Goal: Use online tool/utility: Utilize a website feature to perform a specific function

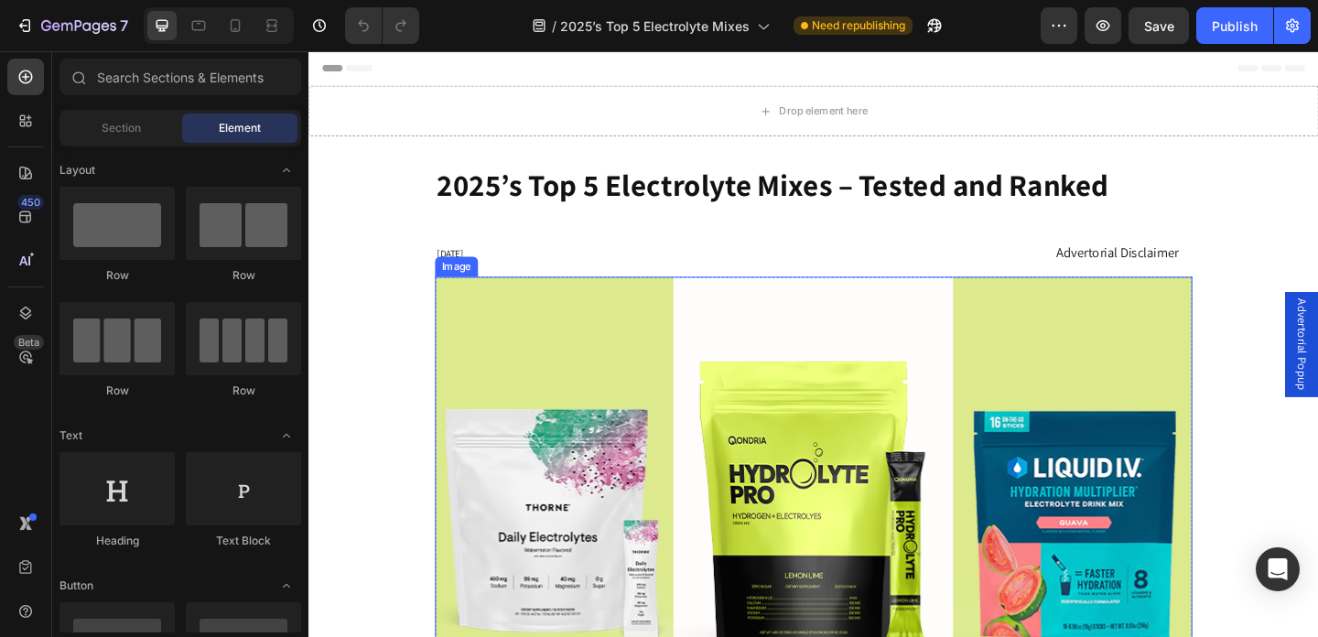
click at [699, 486] on img at bounding box center [858, 517] width 824 height 440
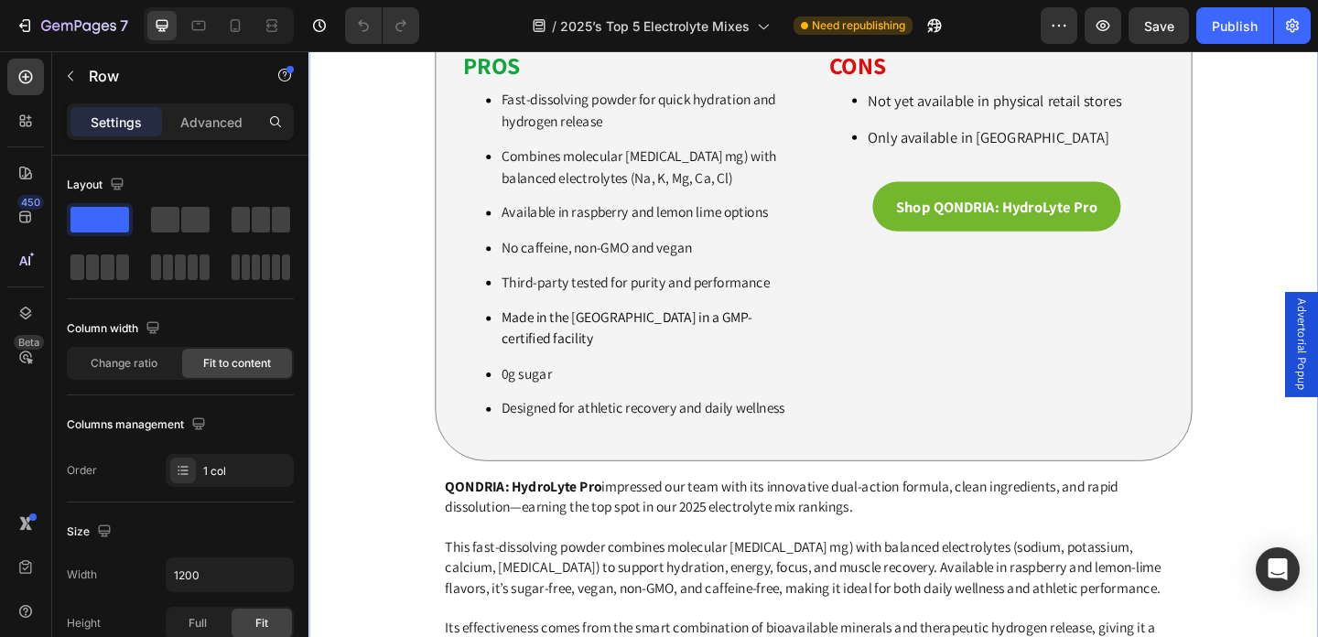
scroll to position [3282, 0]
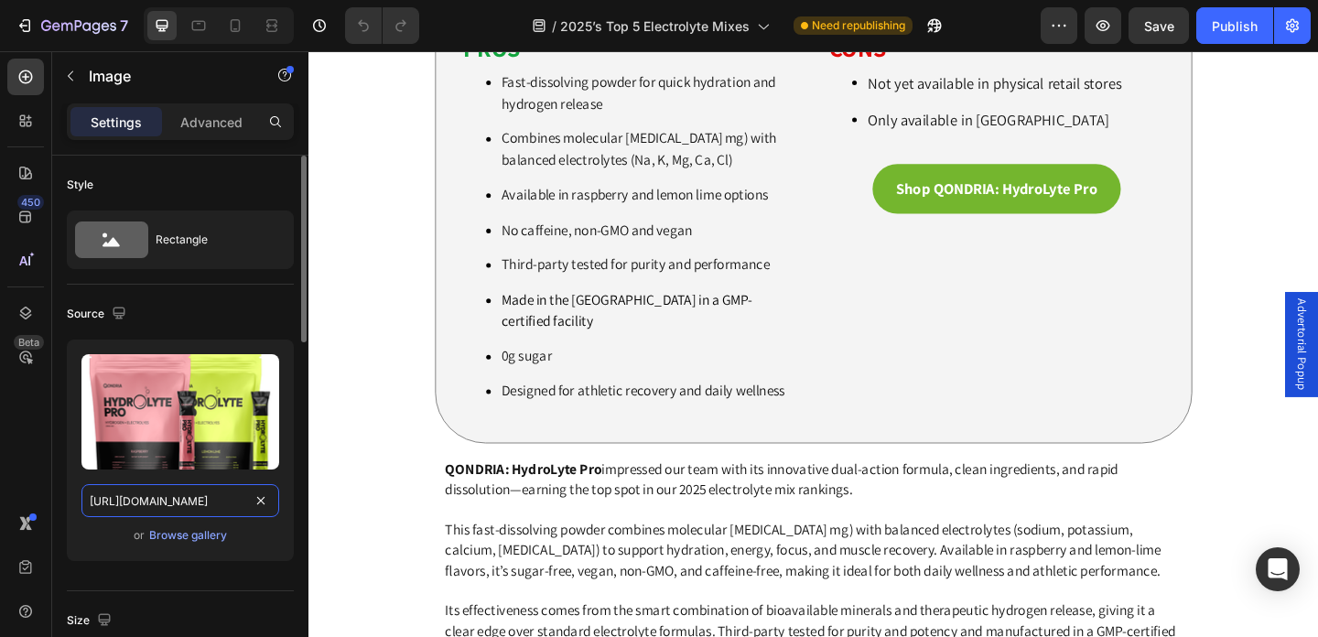
click at [236, 506] on input "[URL][DOMAIN_NAME]" at bounding box center [180, 500] width 198 height 33
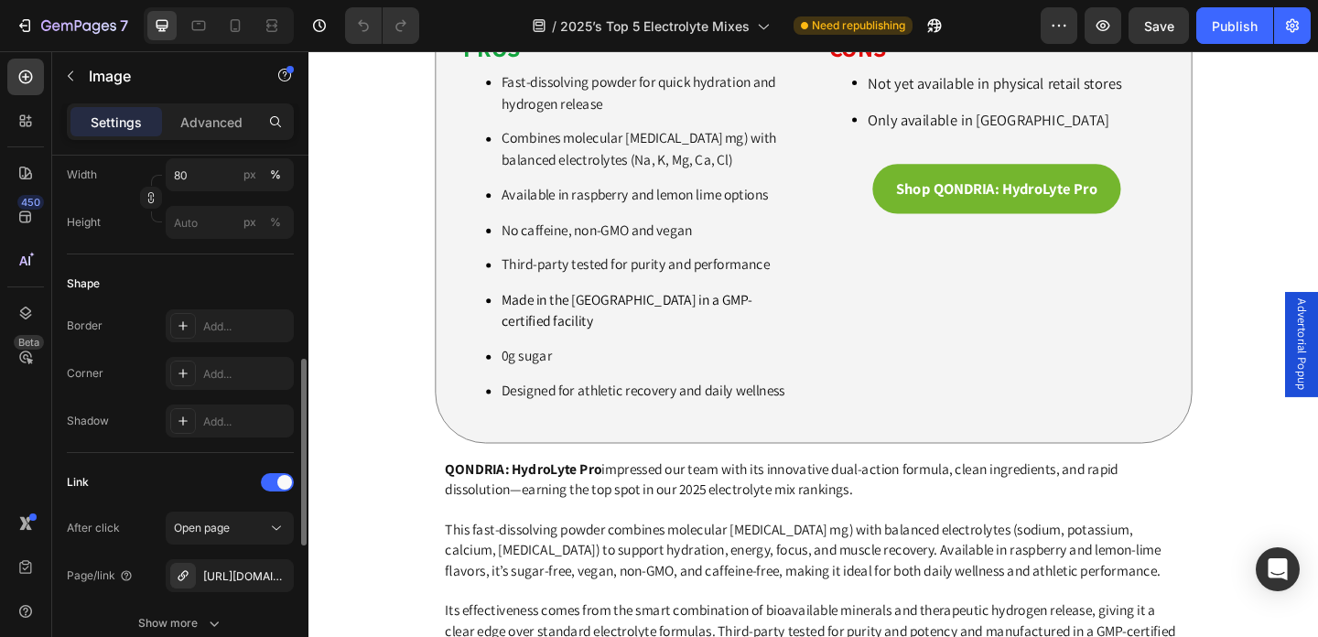
scroll to position [552, 0]
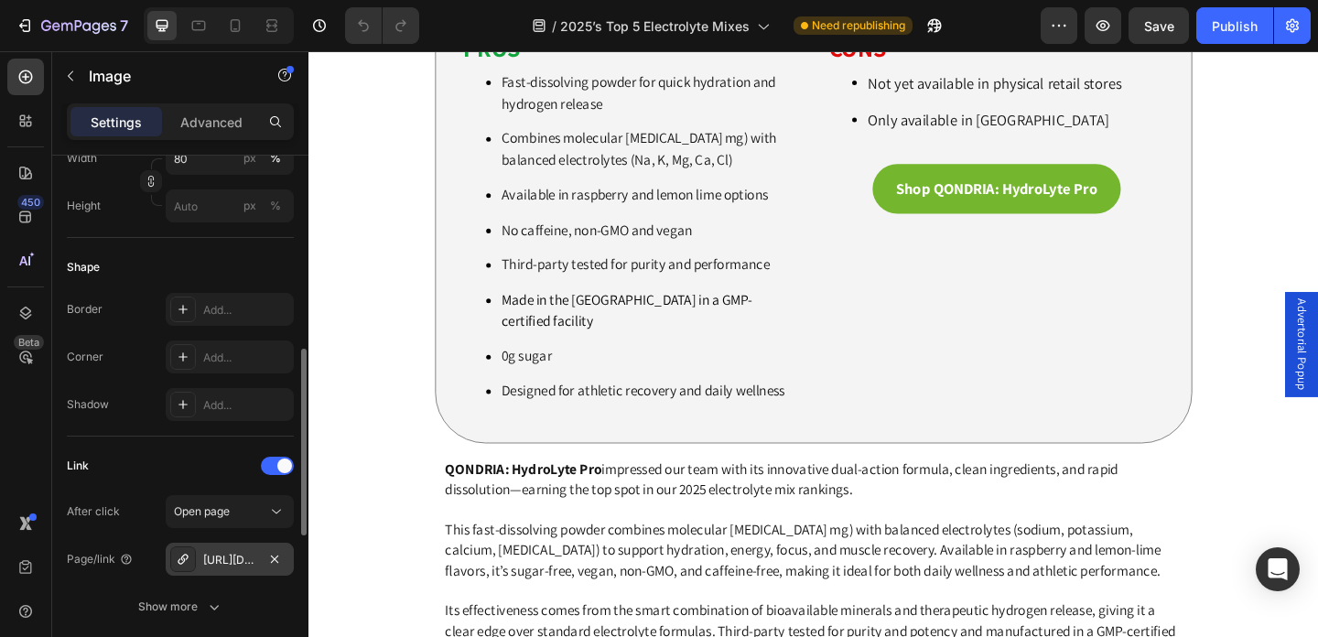
click at [234, 559] on div "[URL][DOMAIN_NAME]" at bounding box center [229, 560] width 53 height 16
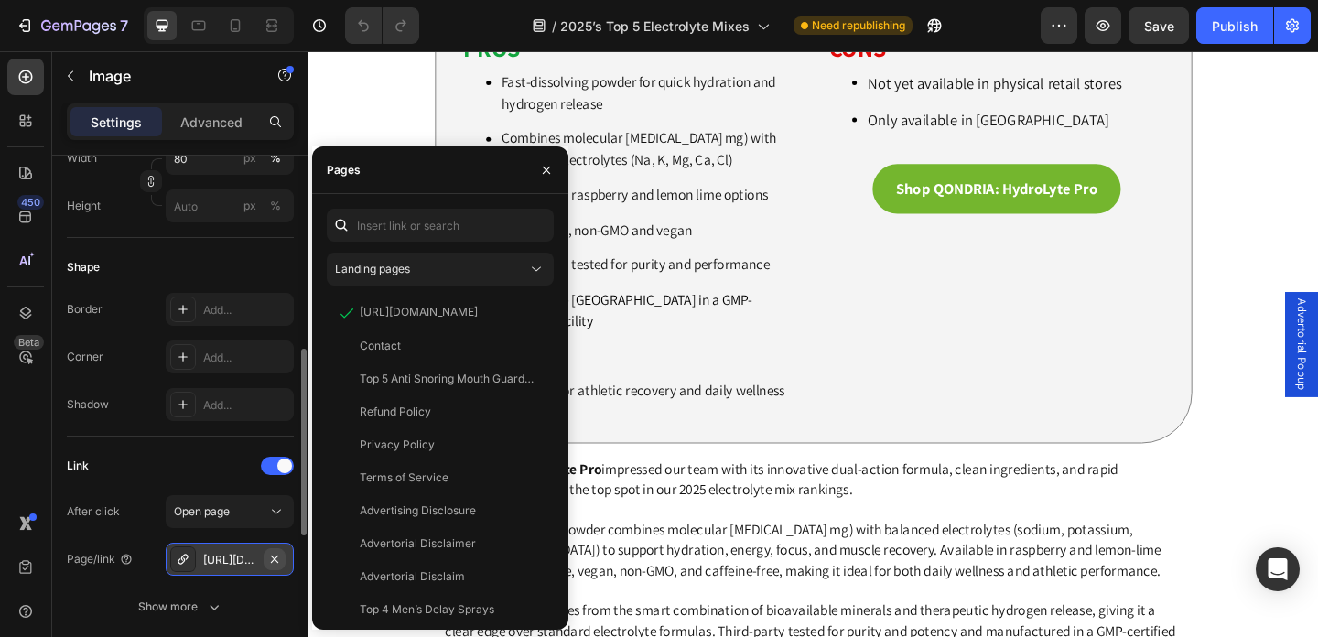
click at [268, 561] on icon "button" at bounding box center [274, 559] width 15 height 15
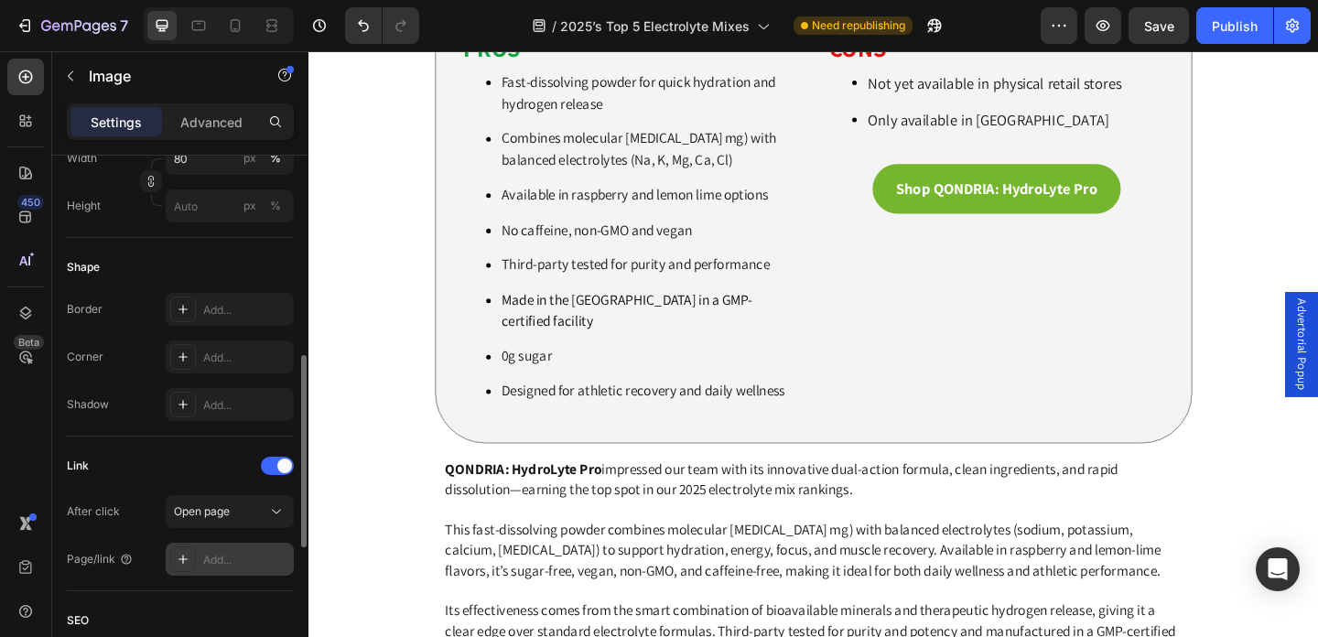
click at [232, 561] on div "Add..." at bounding box center [246, 560] width 86 height 16
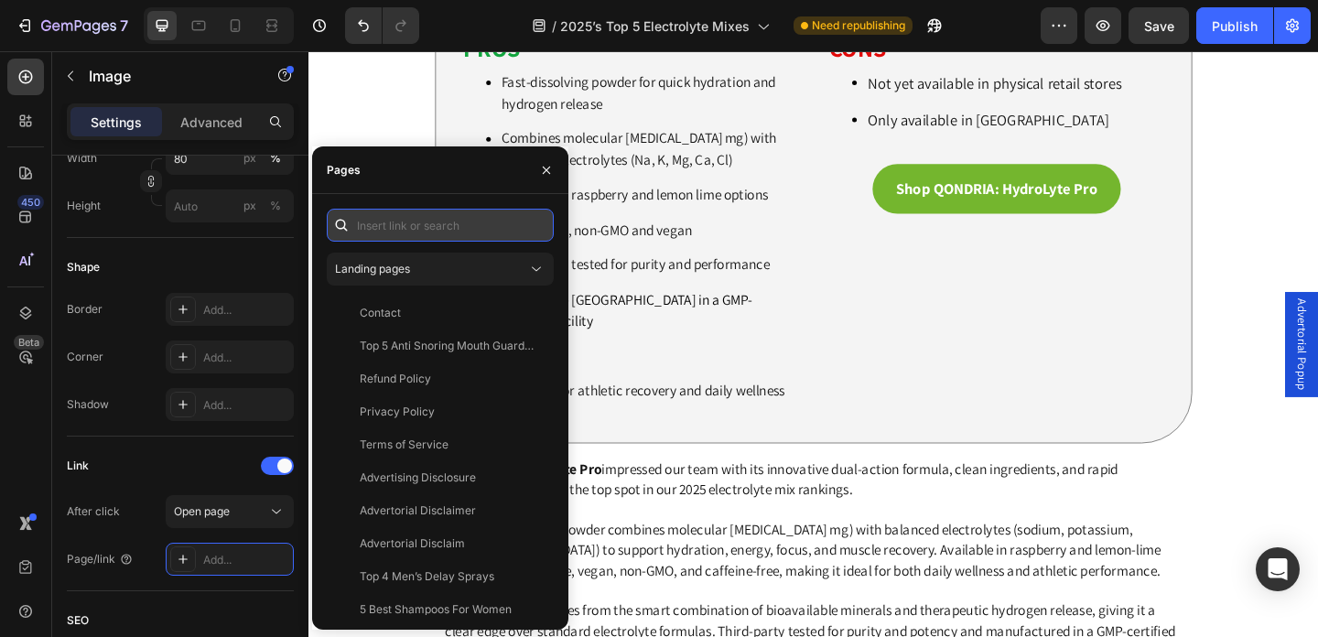
click at [426, 232] on input "text" at bounding box center [440, 225] width 227 height 33
click at [416, 233] on input "text" at bounding box center [440, 225] width 227 height 33
paste input "[URL][DOMAIN_NAME]"
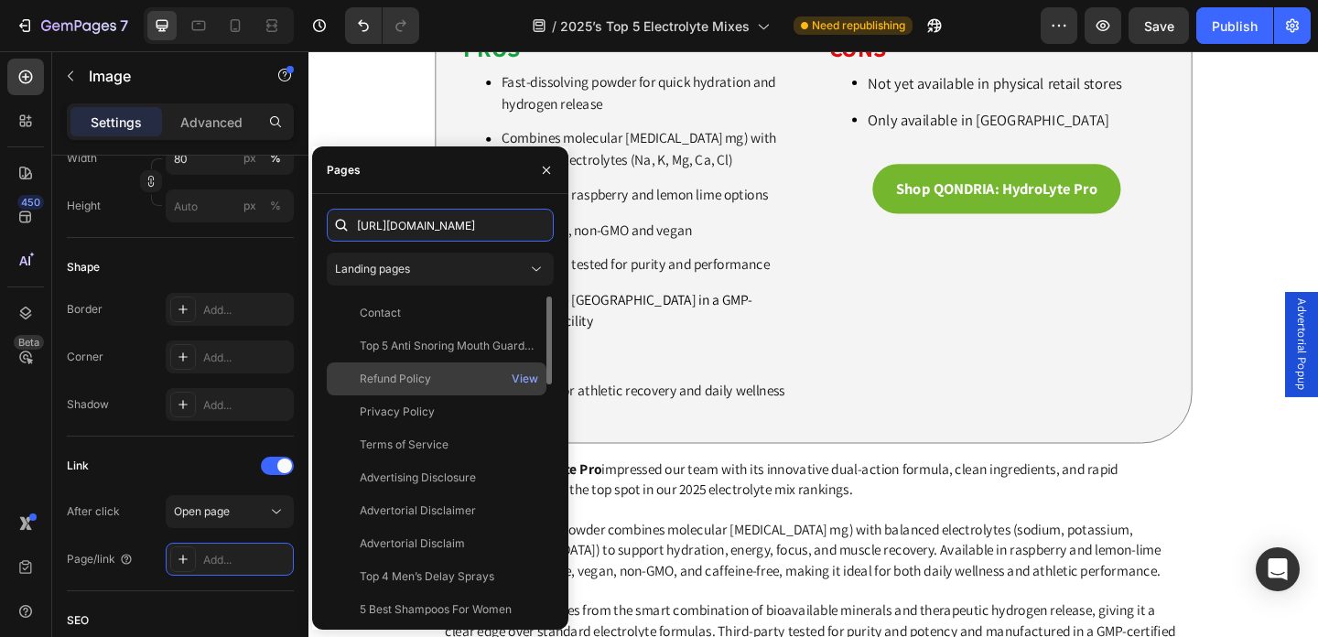
scroll to position [0, 103]
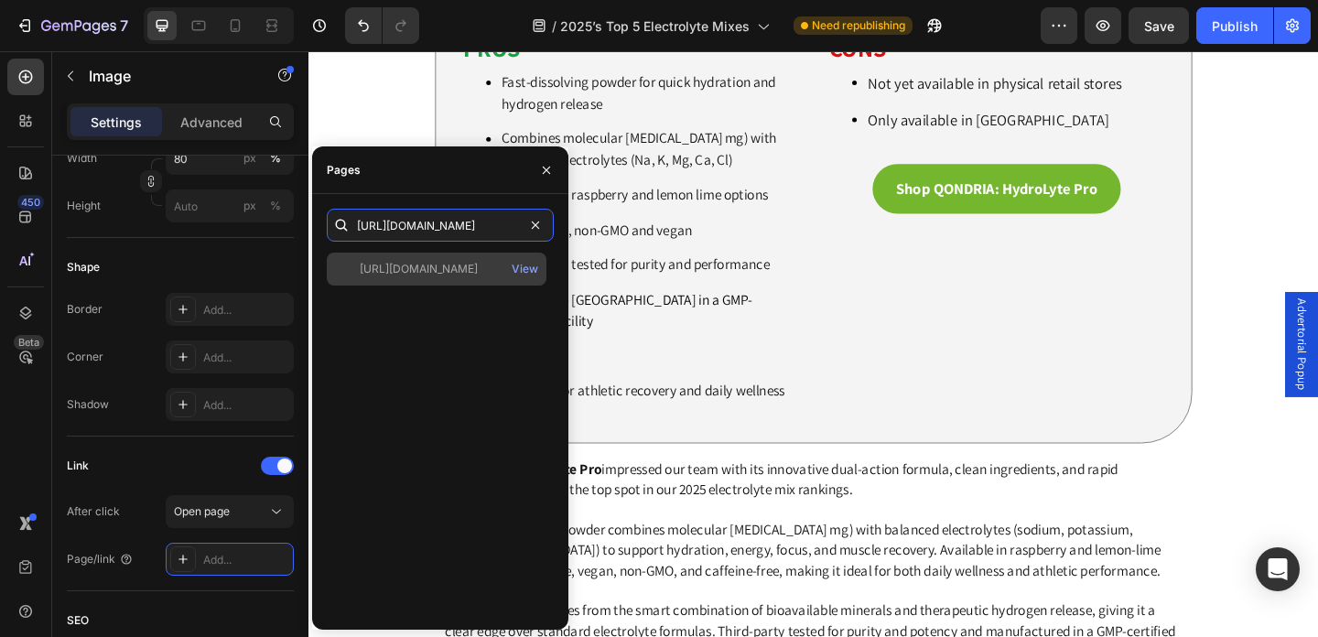
type input "[URL][DOMAIN_NAME]"
click at [447, 269] on div "[URL][DOMAIN_NAME]" at bounding box center [419, 269] width 118 height 16
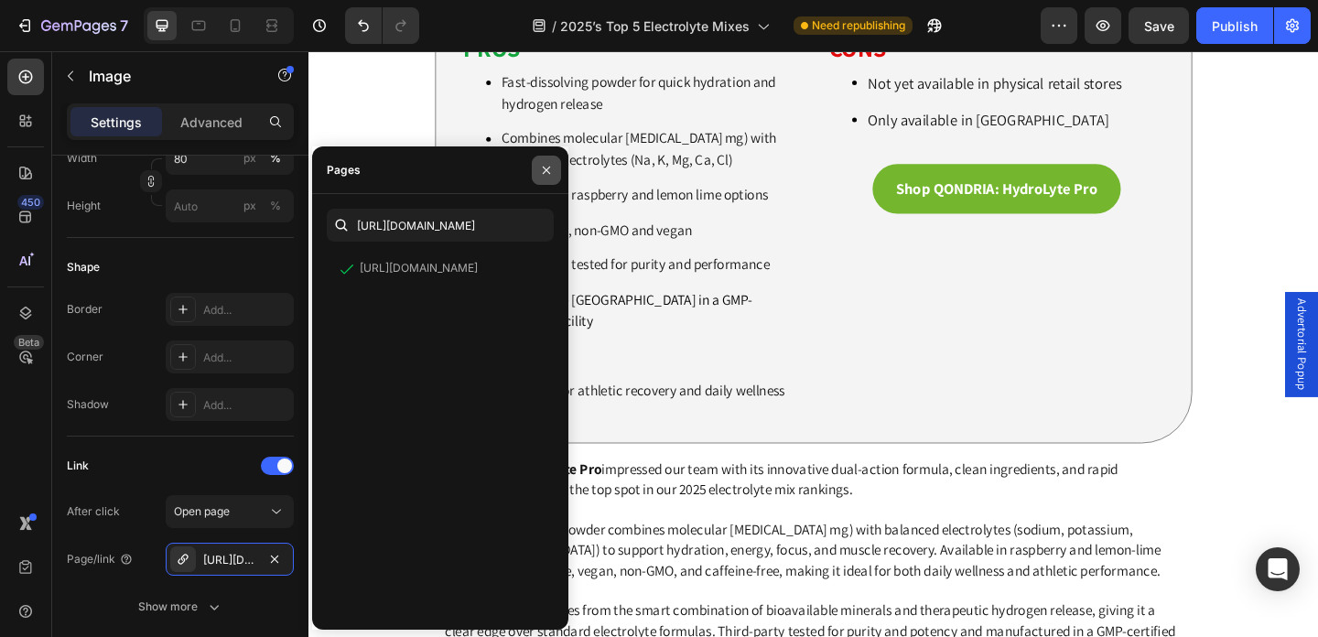
click at [550, 176] on icon "button" at bounding box center [546, 170] width 15 height 15
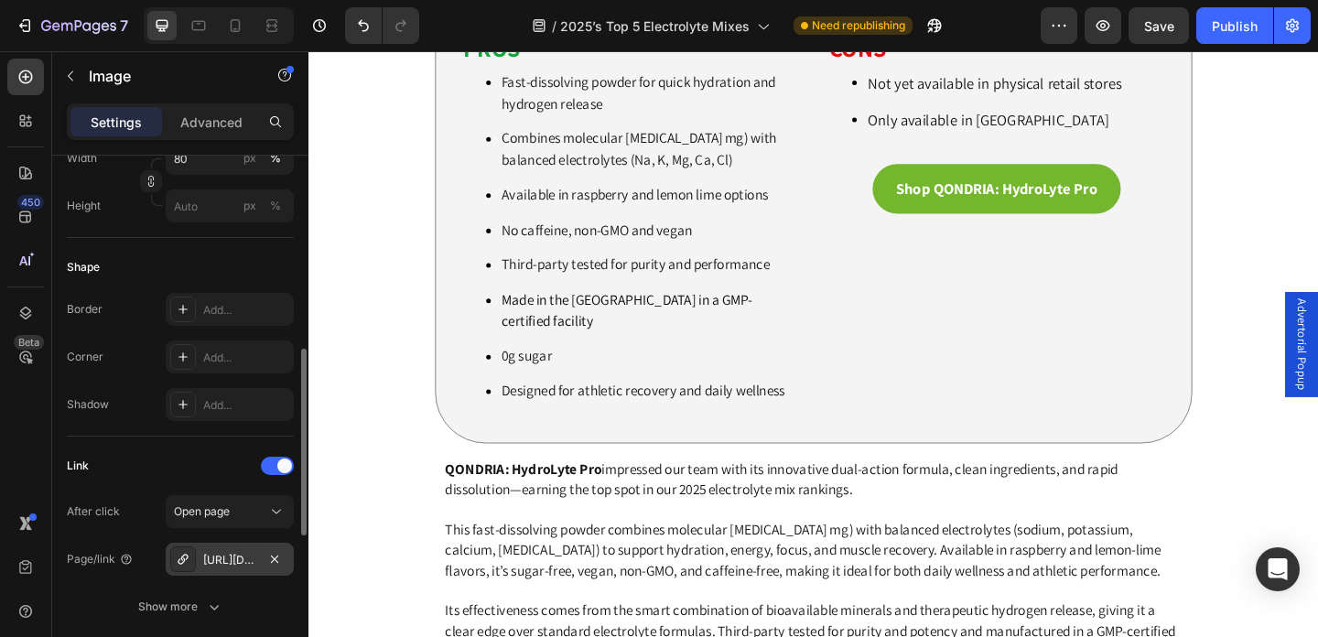
click at [179, 569] on div at bounding box center [183, 560] width 26 height 26
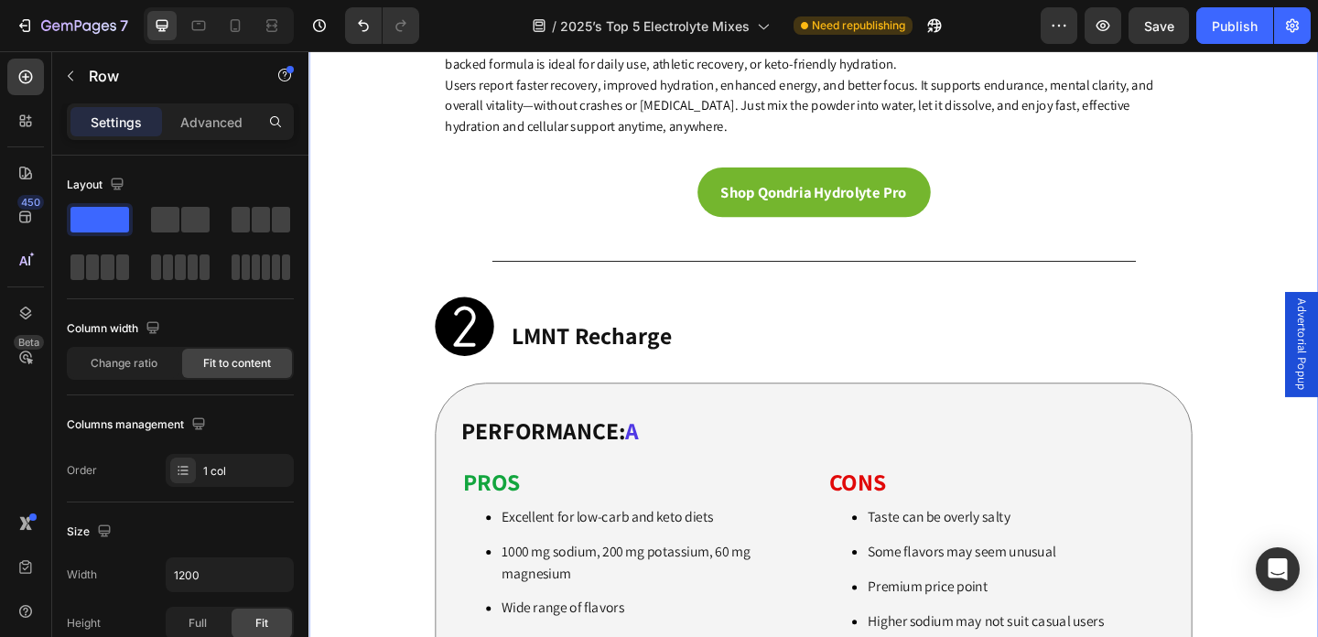
scroll to position [4286, 0]
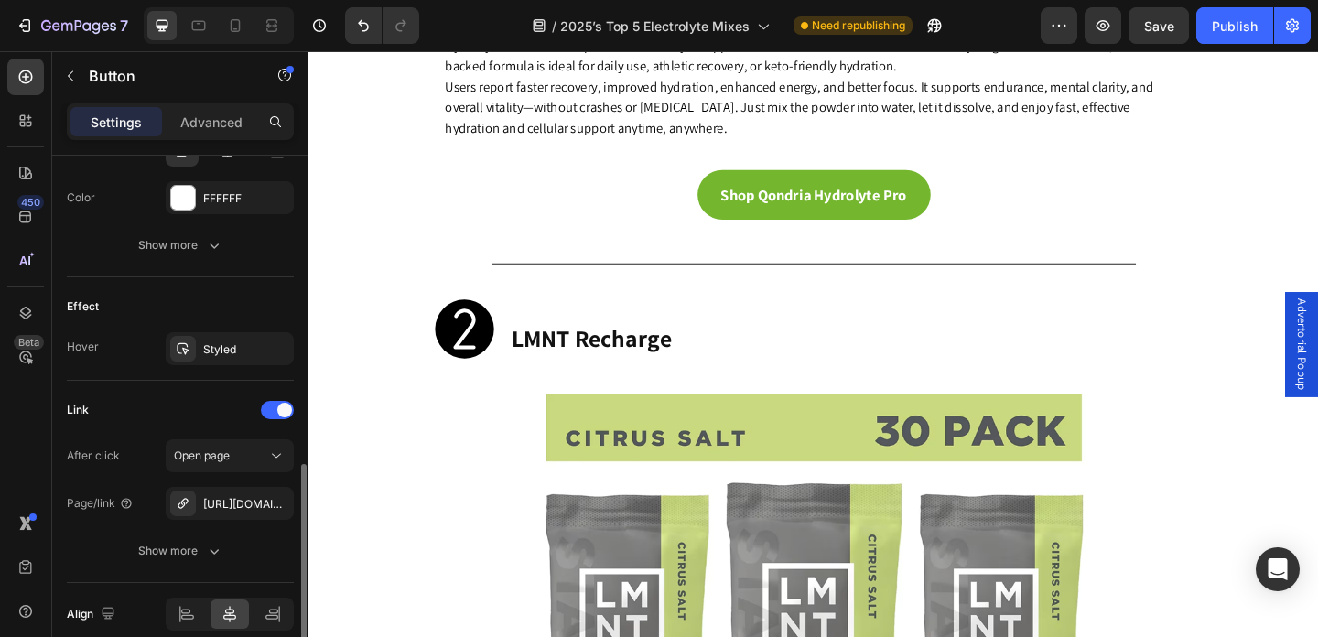
scroll to position [840, 0]
click at [274, 508] on icon "button" at bounding box center [274, 504] width 15 height 15
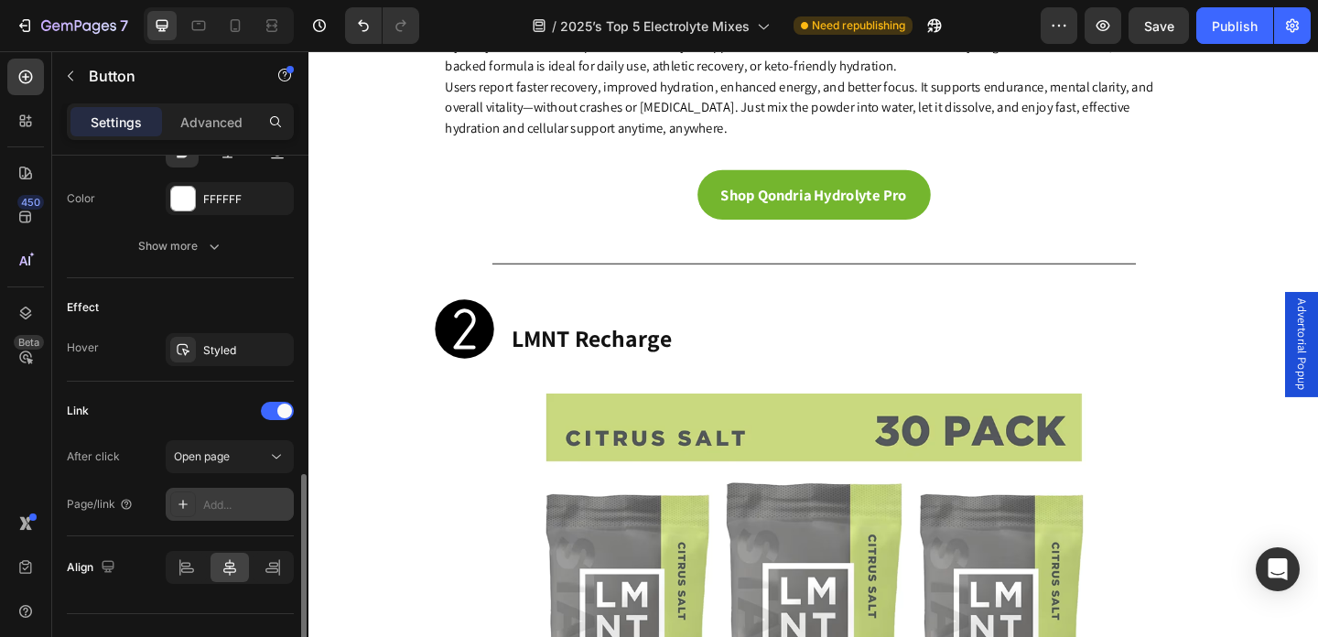
click at [225, 508] on div "Add..." at bounding box center [246, 505] width 86 height 16
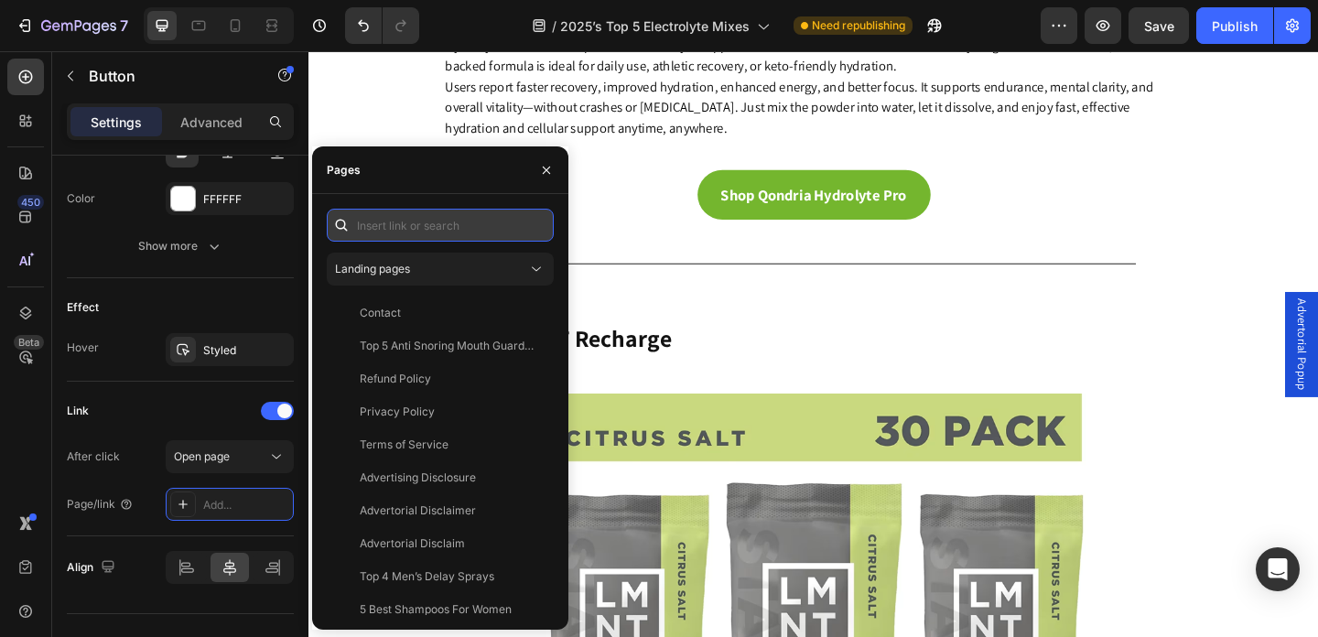
click at [432, 212] on input "text" at bounding box center [440, 225] width 227 height 33
click at [417, 222] on input "text" at bounding box center [440, 225] width 227 height 33
paste input "[URL][DOMAIN_NAME]"
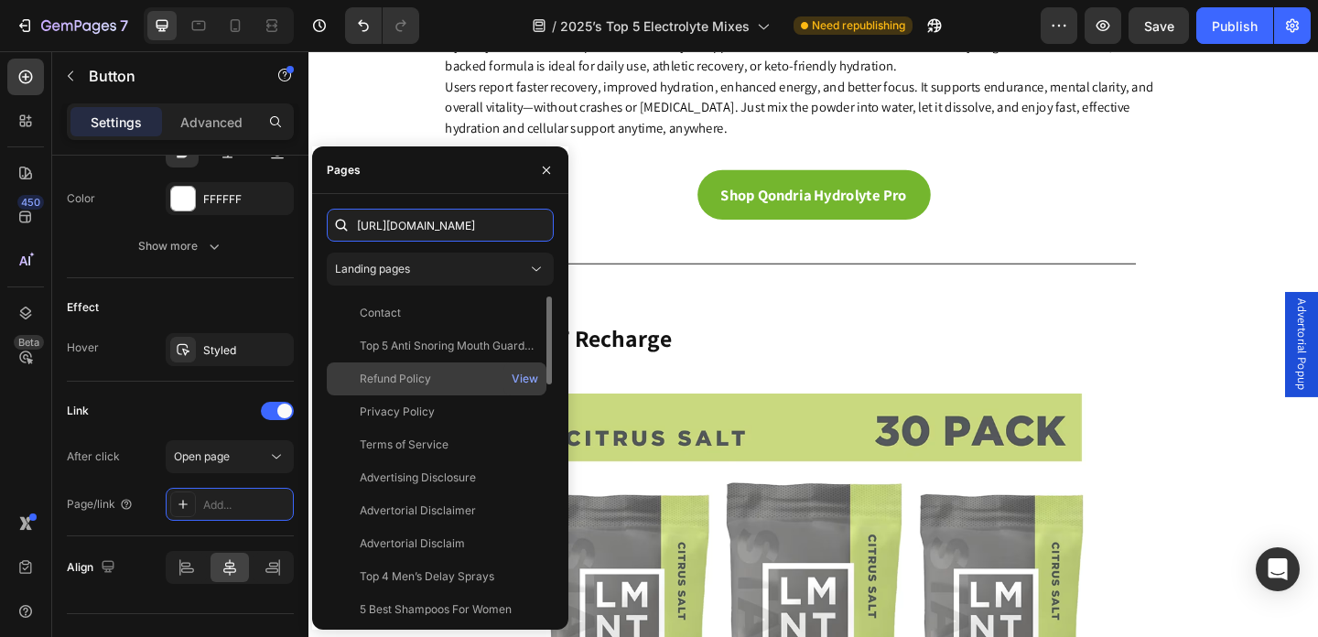
scroll to position [0, 103]
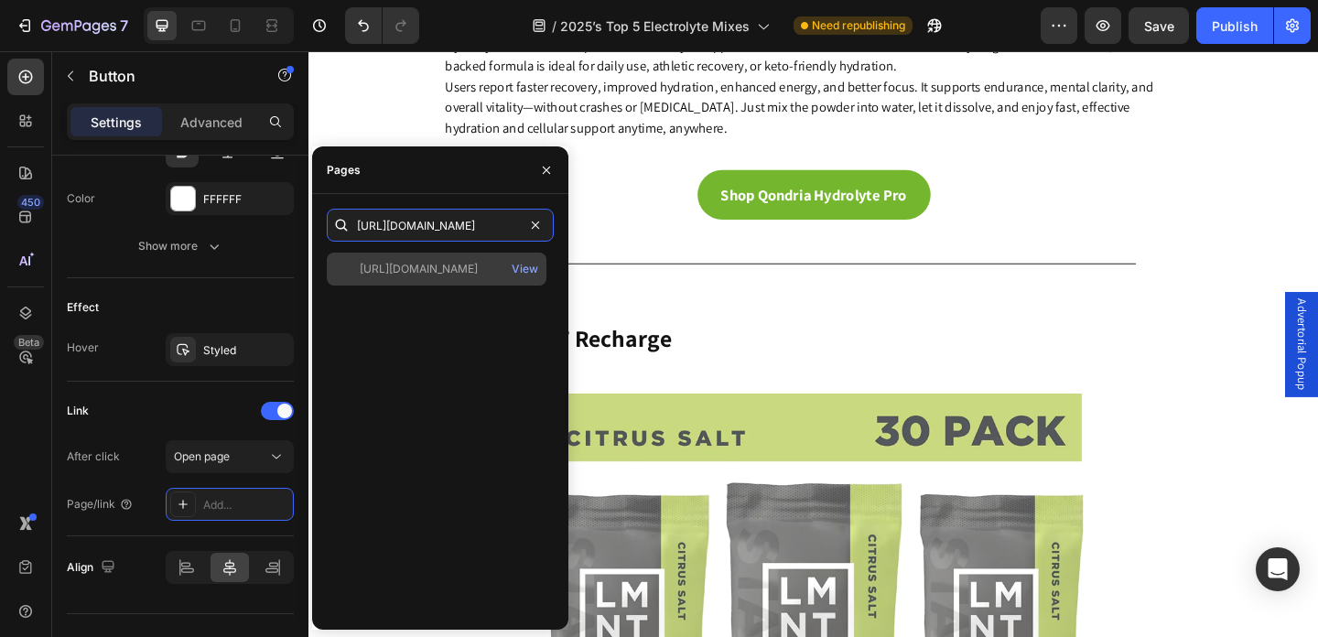
type input "[URL][DOMAIN_NAME]"
click at [453, 277] on div "[URL][DOMAIN_NAME] View" at bounding box center [437, 269] width 220 height 33
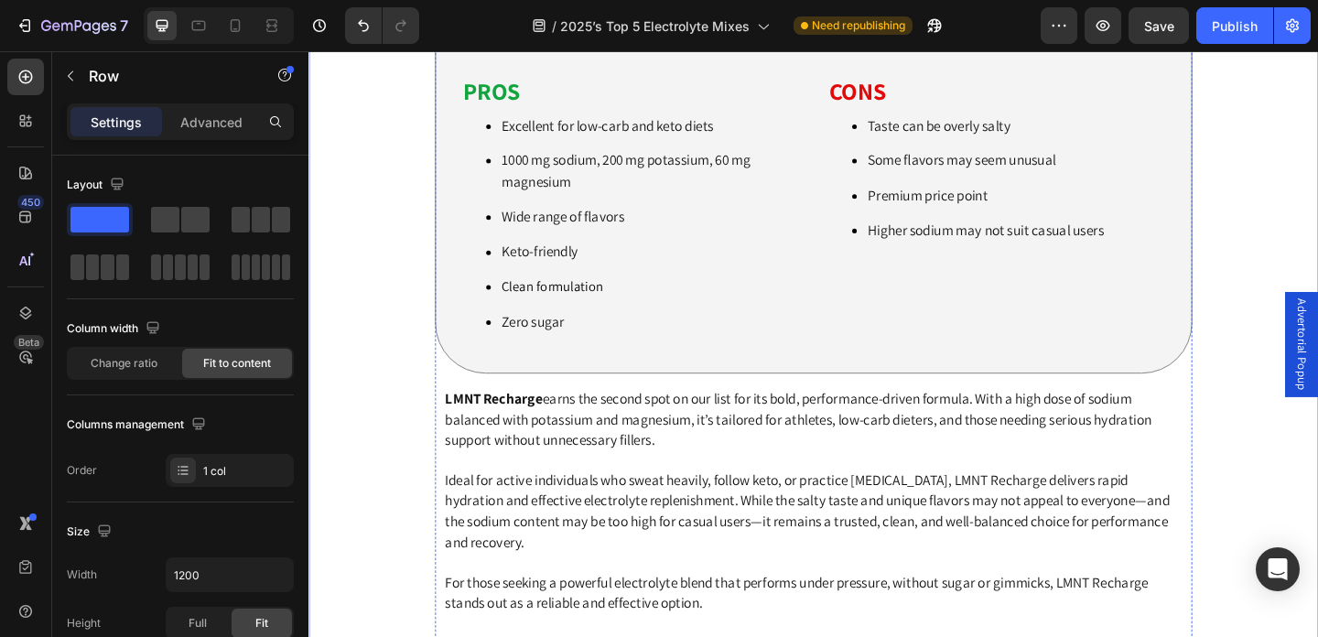
scroll to position [5372, 0]
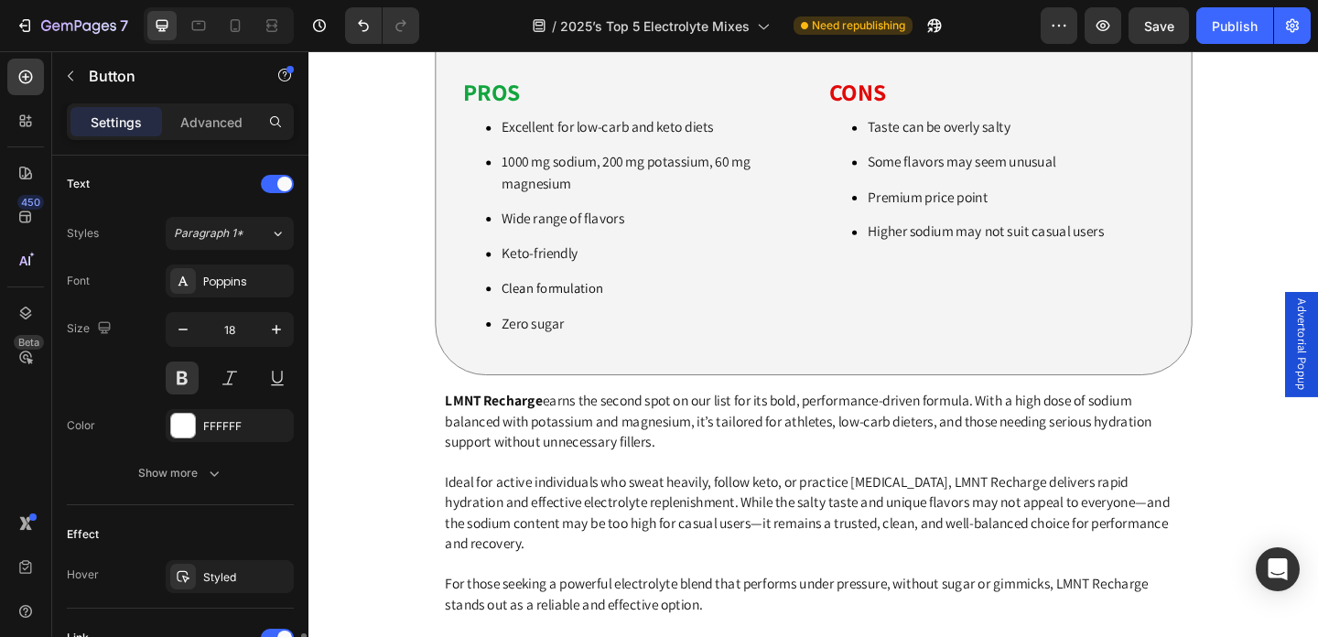
scroll to position [922, 0]
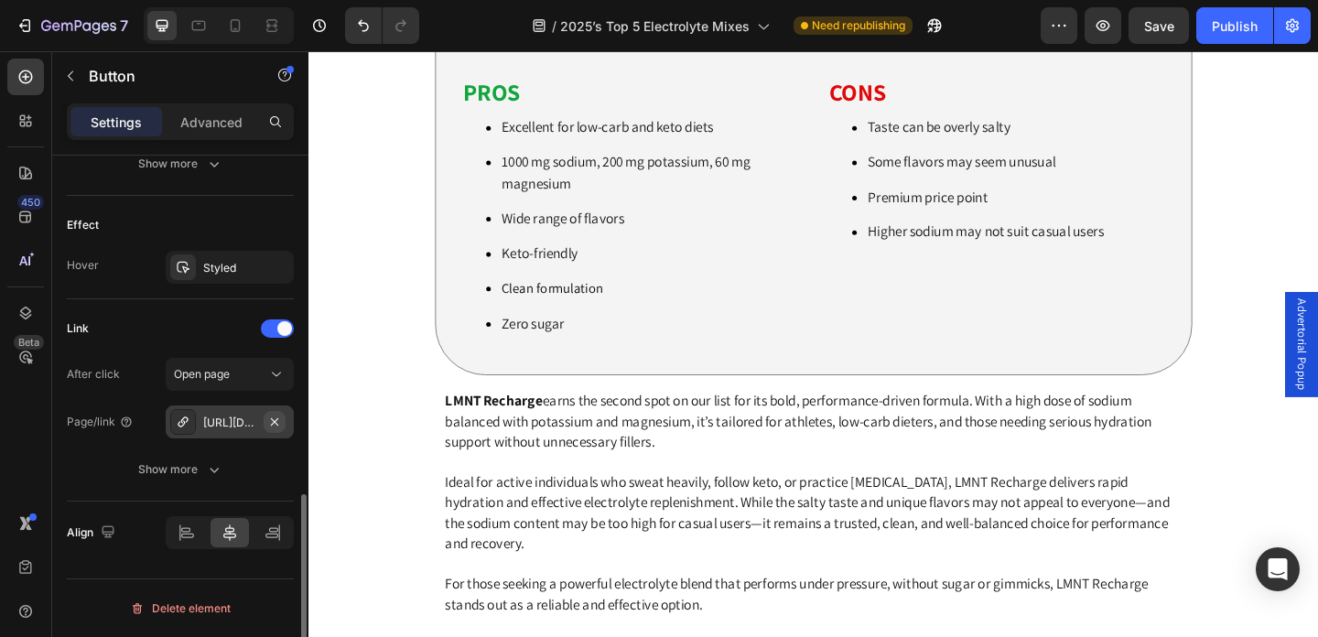
click at [272, 418] on icon "button" at bounding box center [274, 422] width 15 height 15
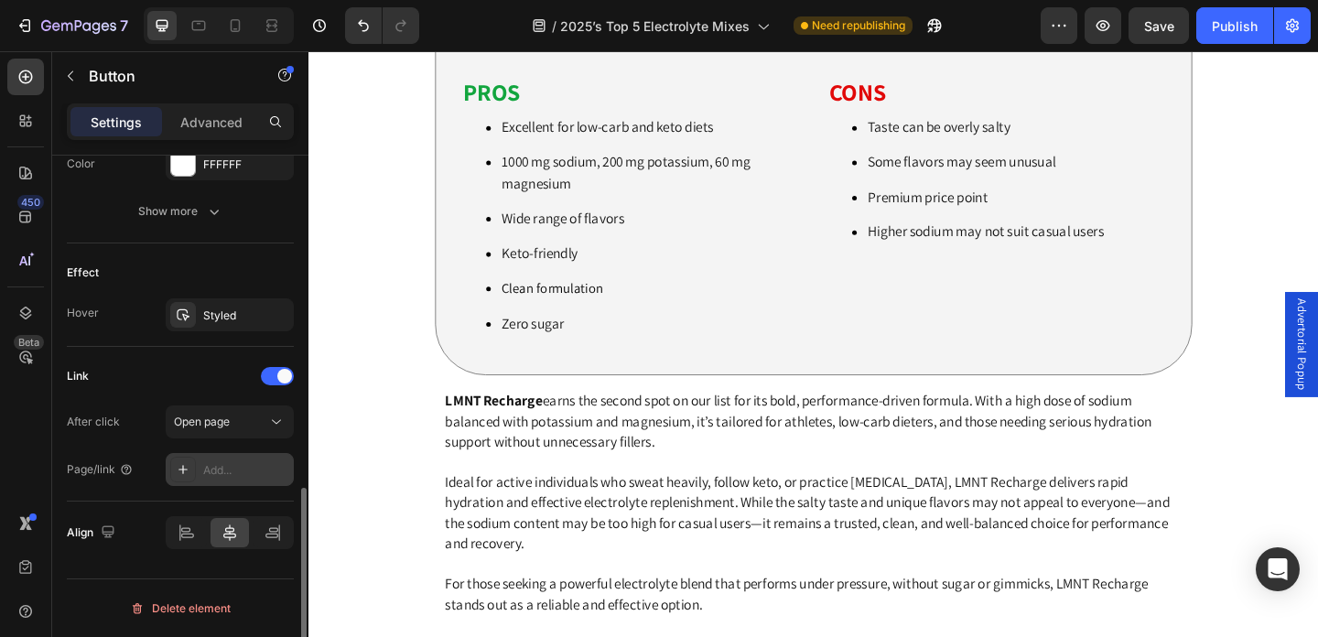
scroll to position [874, 0]
click at [239, 478] on div "Add..." at bounding box center [246, 470] width 86 height 16
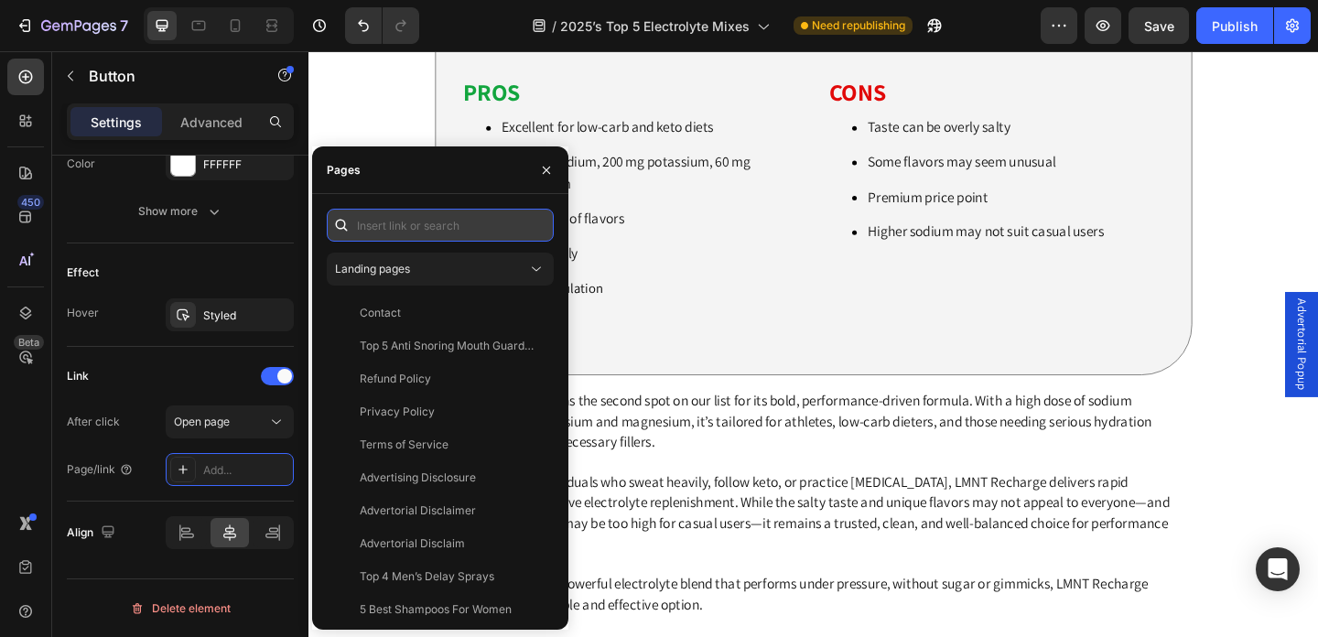
click at [464, 233] on input "text" at bounding box center [440, 225] width 227 height 33
paste input "[URL][DOMAIN_NAME]"
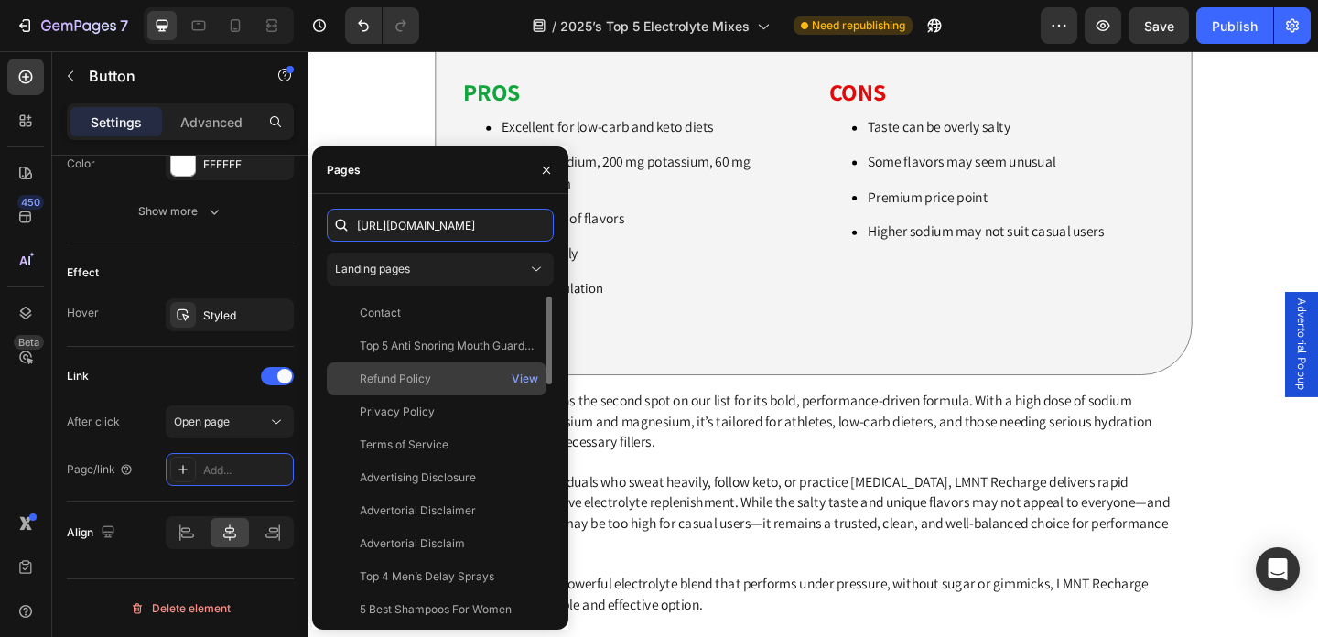
scroll to position [0, 103]
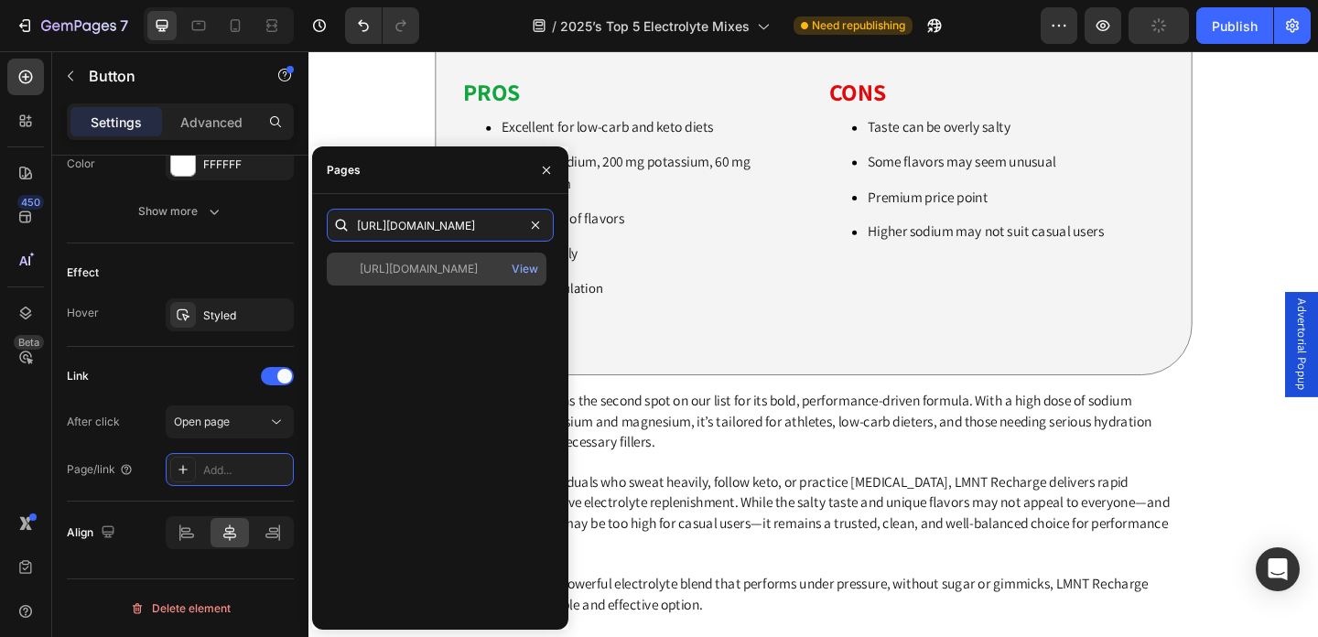
type input "[URL][DOMAIN_NAME]"
click at [473, 282] on div "[URL][DOMAIN_NAME] View" at bounding box center [437, 269] width 220 height 33
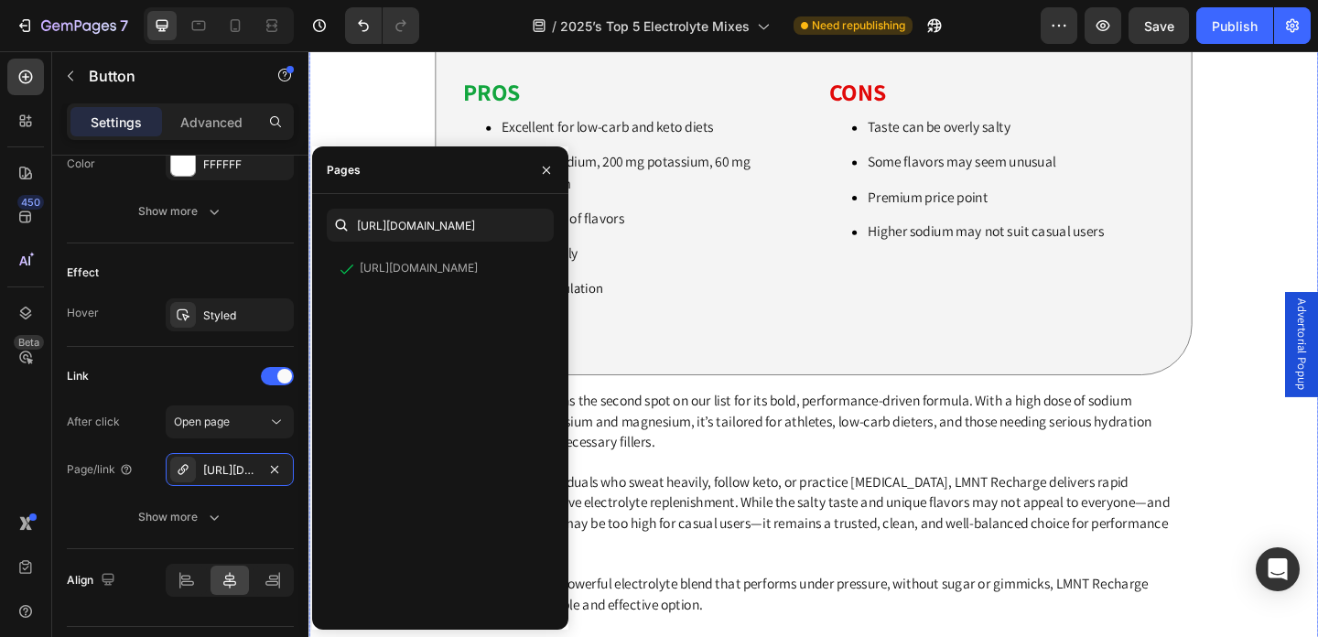
click at [1318, 254] on div "2025’s Top 5 Electrolyte Mixes – Tested and Ranked Heading [DATE] Heading Adver…" at bounding box center [858, 39] width 1099 height 10490
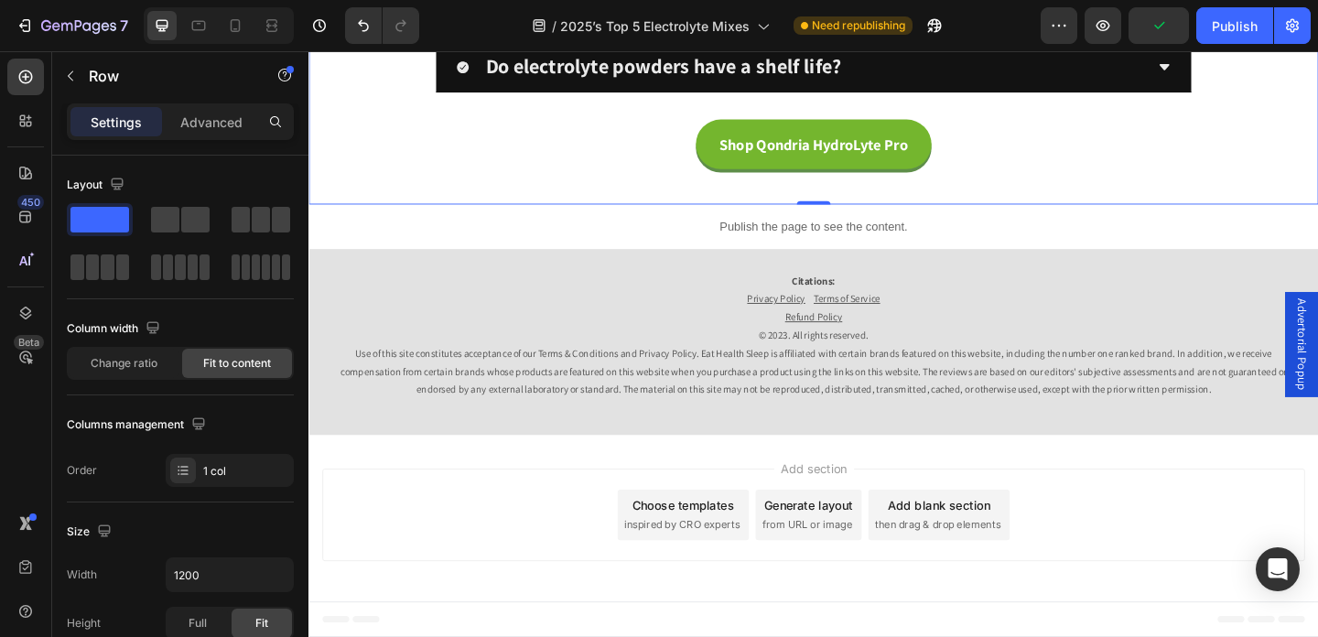
scroll to position [11882, 0]
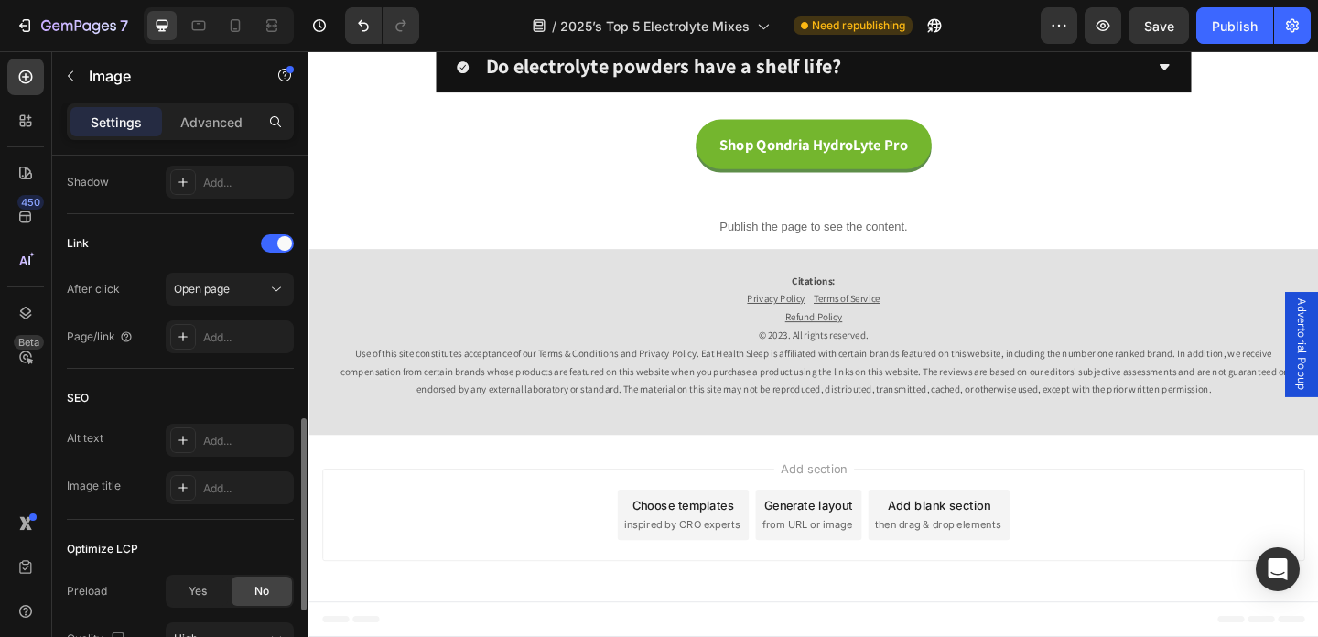
scroll to position [760, 0]
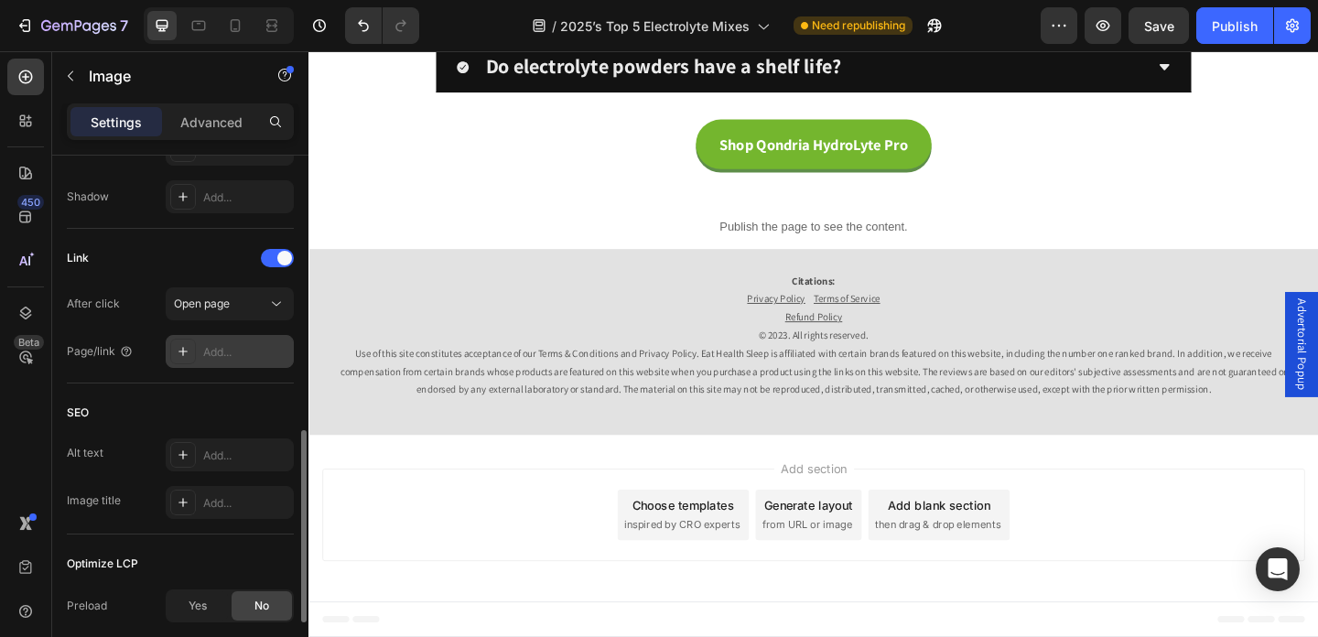
click at [187, 360] on div at bounding box center [183, 352] width 26 height 26
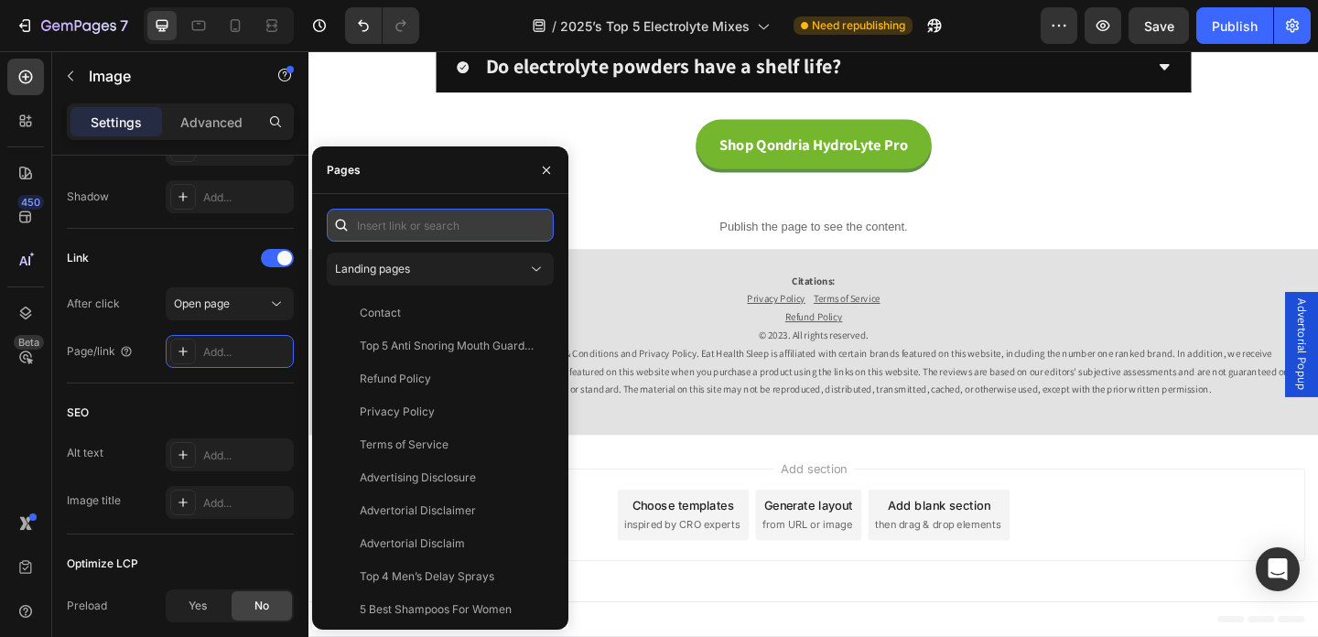
click at [387, 231] on input "text" at bounding box center [440, 225] width 227 height 33
paste input "[URL][DOMAIN_NAME]"
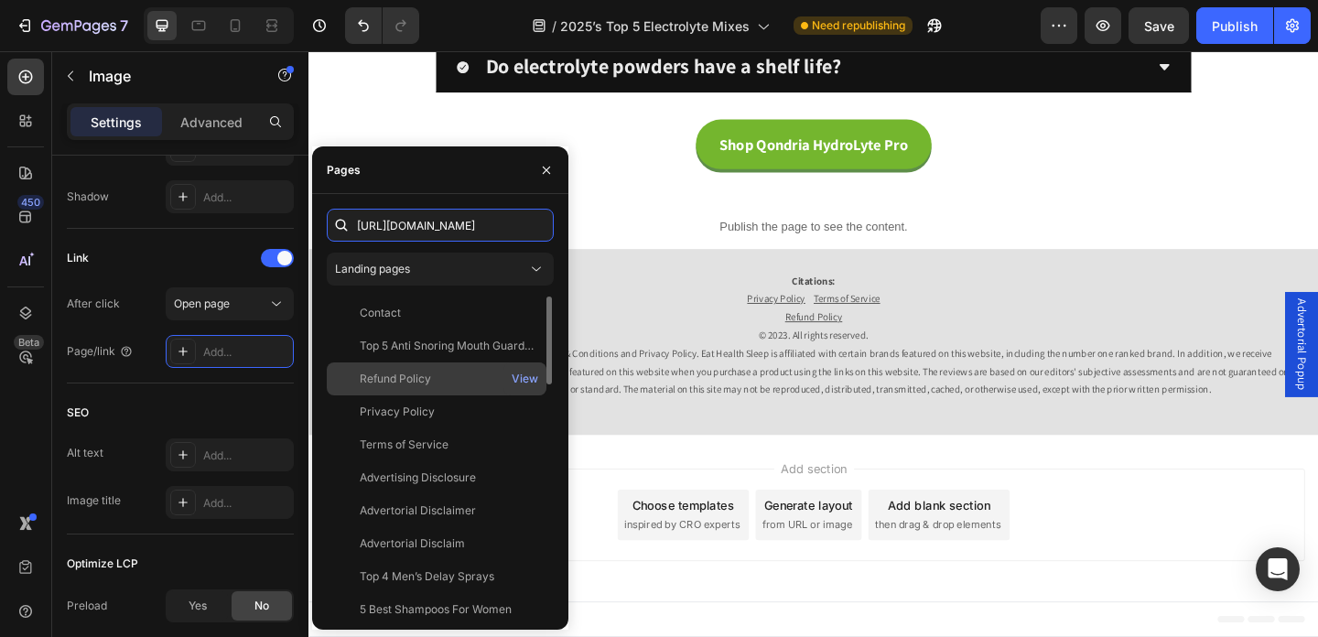
scroll to position [0, 103]
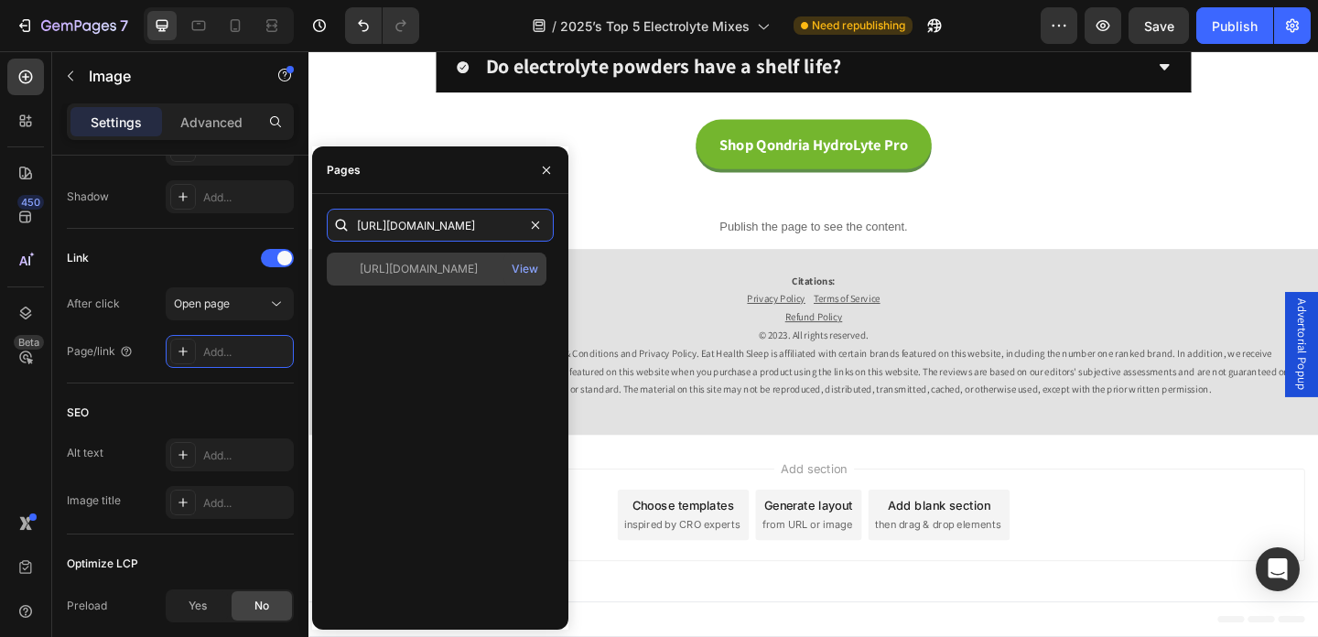
type input "[URL][DOMAIN_NAME]"
click at [415, 275] on div "[URL][DOMAIN_NAME]" at bounding box center [419, 269] width 118 height 16
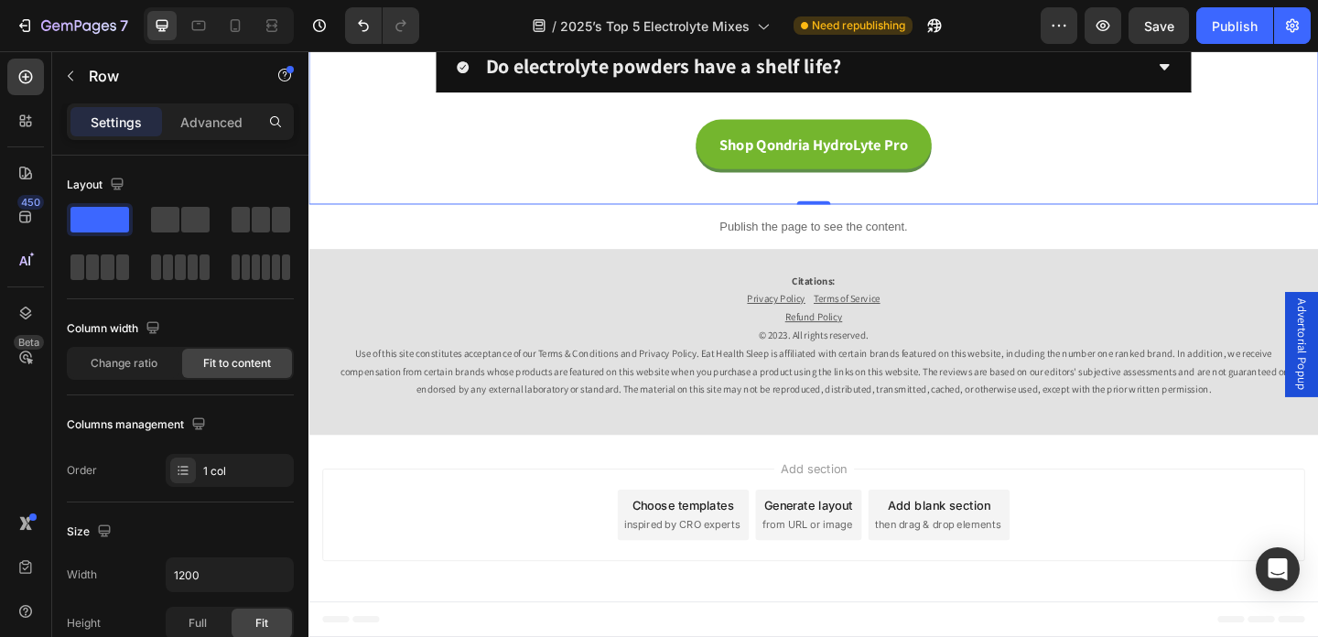
scroll to position [14018, 0]
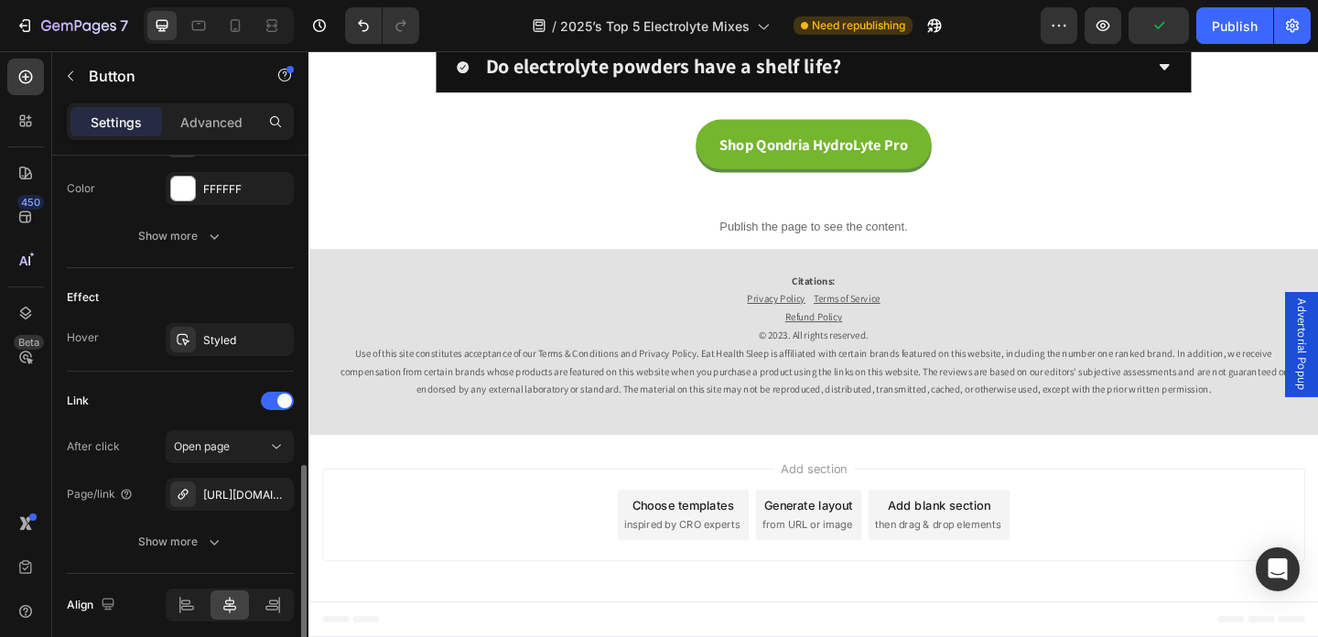
scroll to position [851, 0]
click at [227, 486] on div "[URL][DOMAIN_NAME]" at bounding box center [229, 493] width 53 height 16
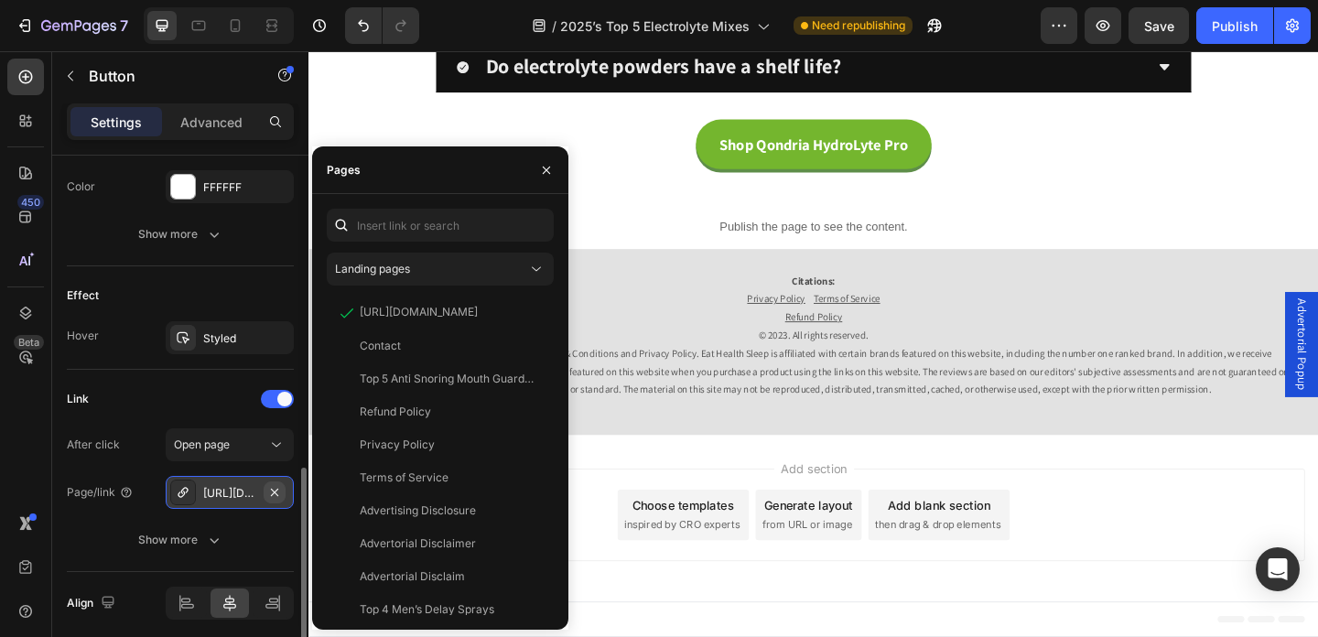
click at [278, 494] on icon "button" at bounding box center [274, 491] width 7 height 7
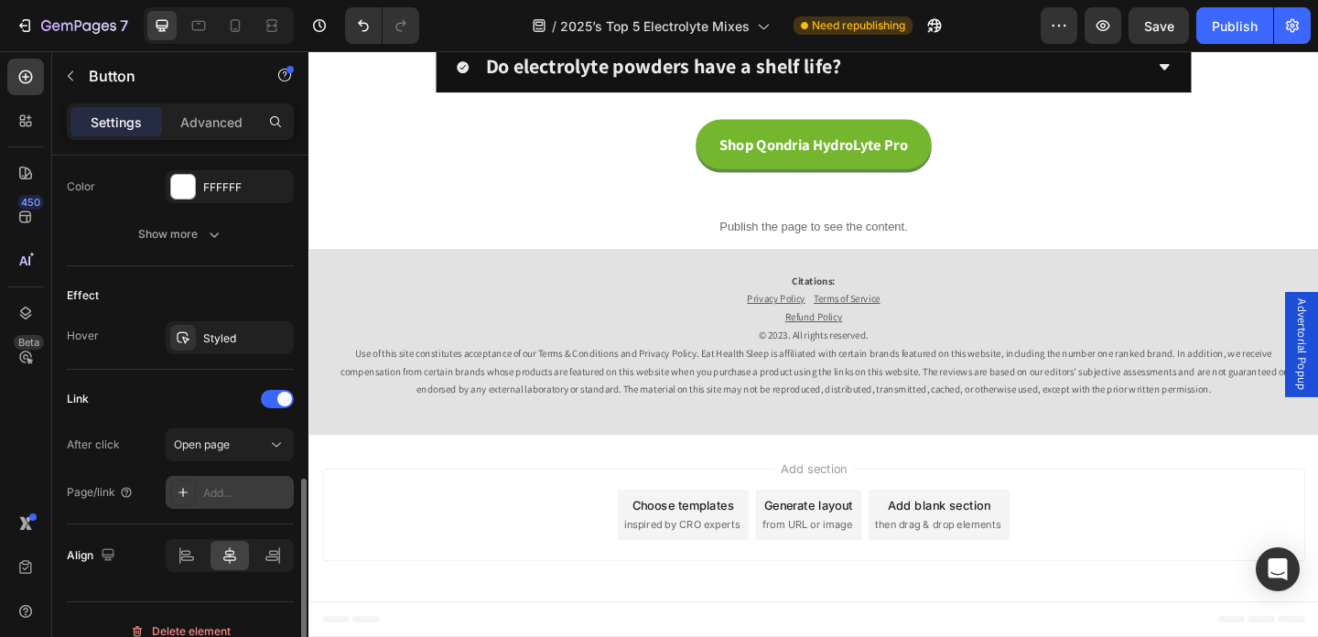
click at [238, 492] on div "Add..." at bounding box center [246, 493] width 86 height 16
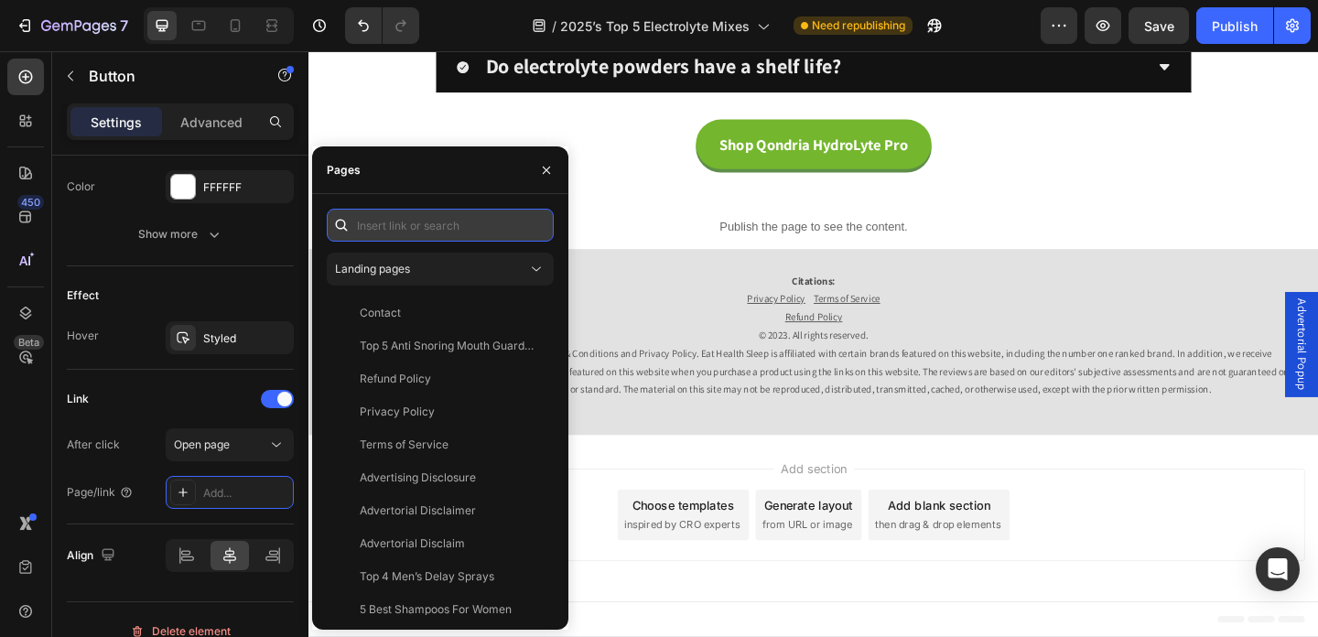
click at [420, 222] on input "text" at bounding box center [440, 225] width 227 height 33
paste input "[URL][DOMAIN_NAME]"
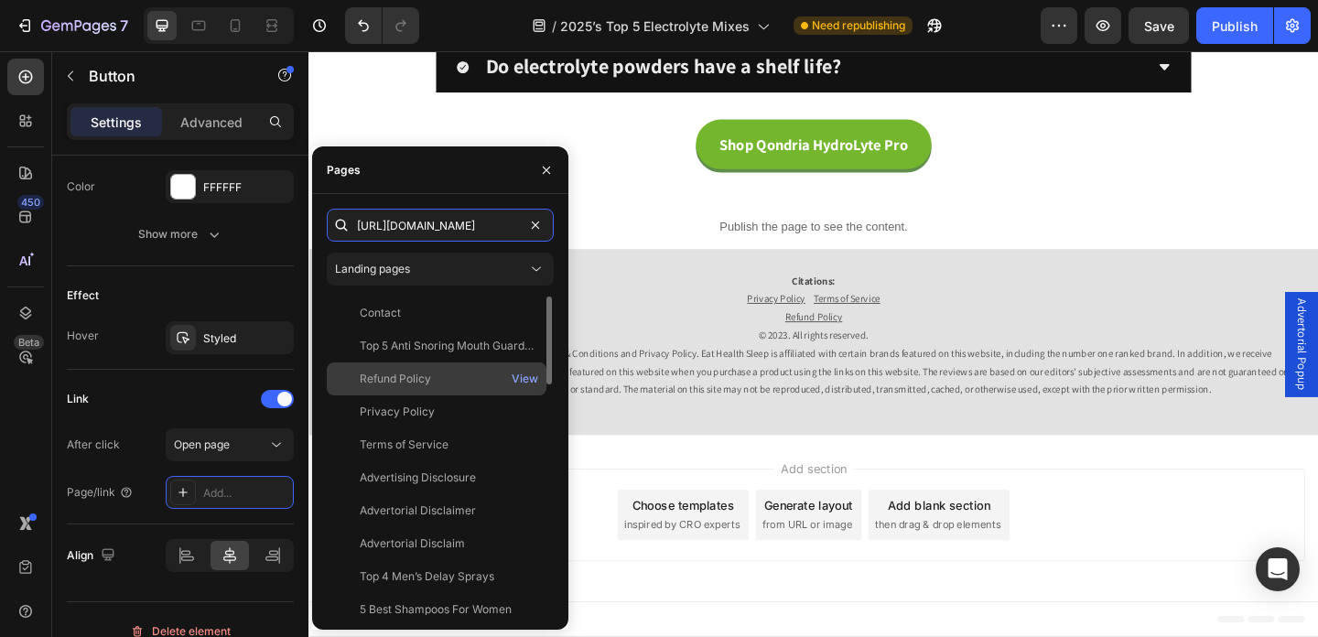
scroll to position [0, 103]
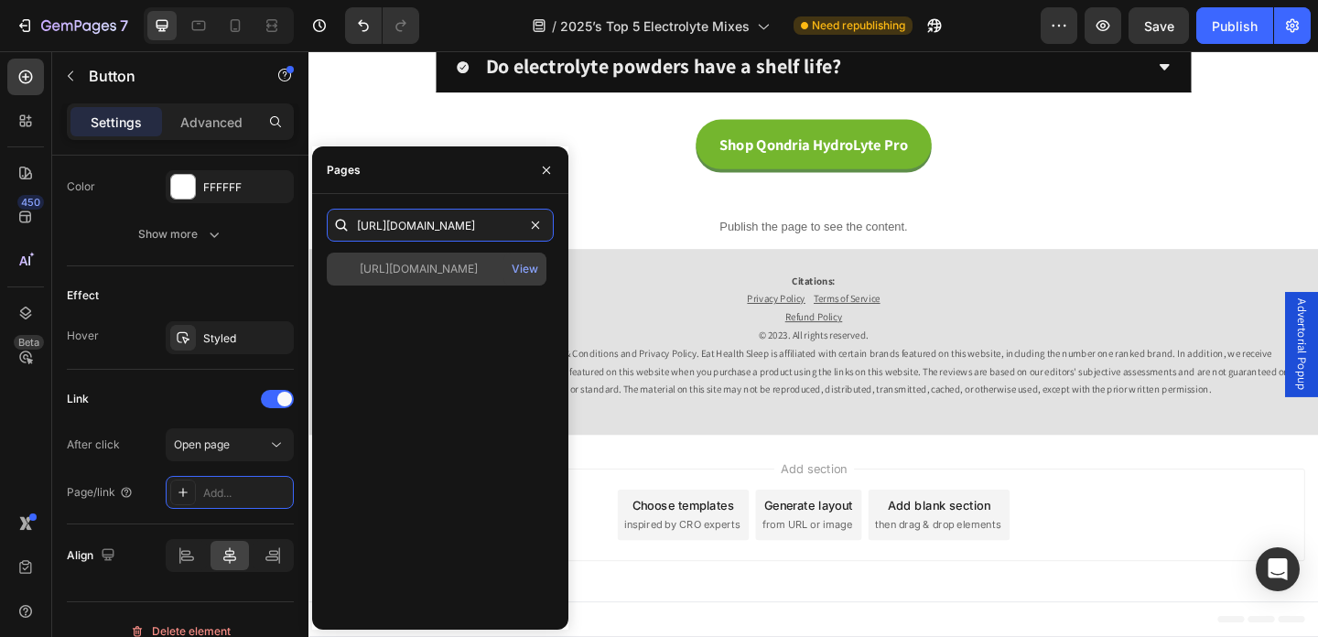
type input "[URL][DOMAIN_NAME]"
click at [461, 271] on div "[URL][DOMAIN_NAME]" at bounding box center [419, 269] width 118 height 16
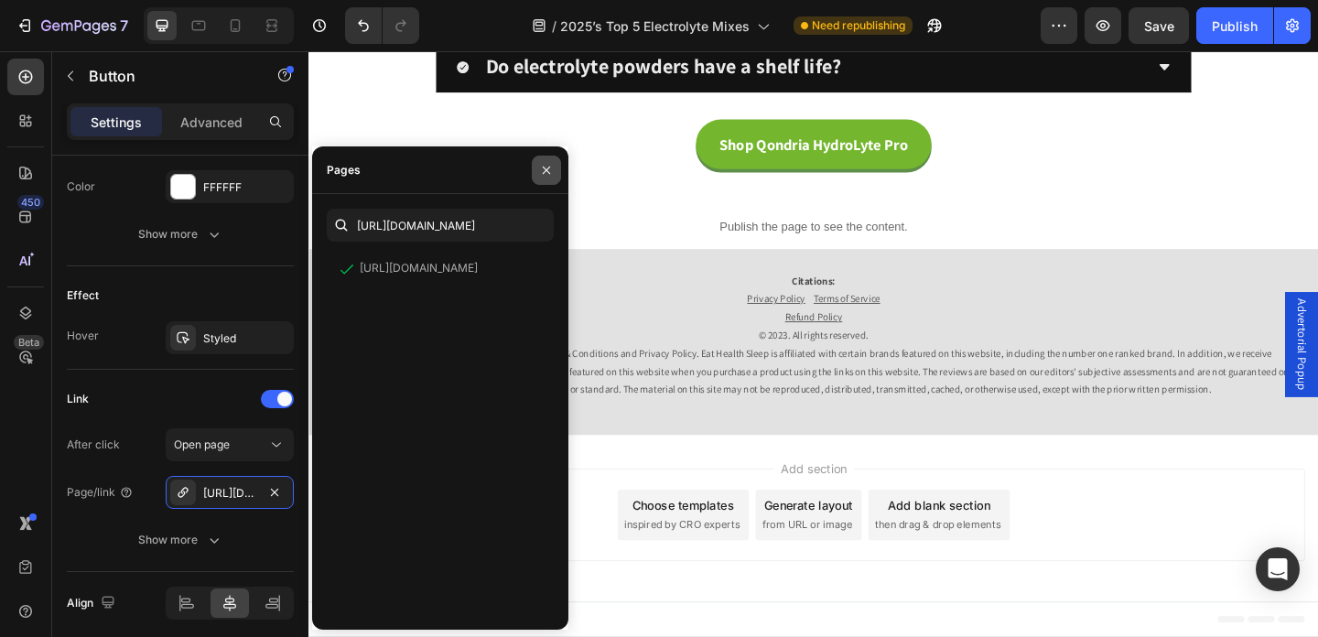
click at [548, 173] on icon "button" at bounding box center [546, 170] width 15 height 15
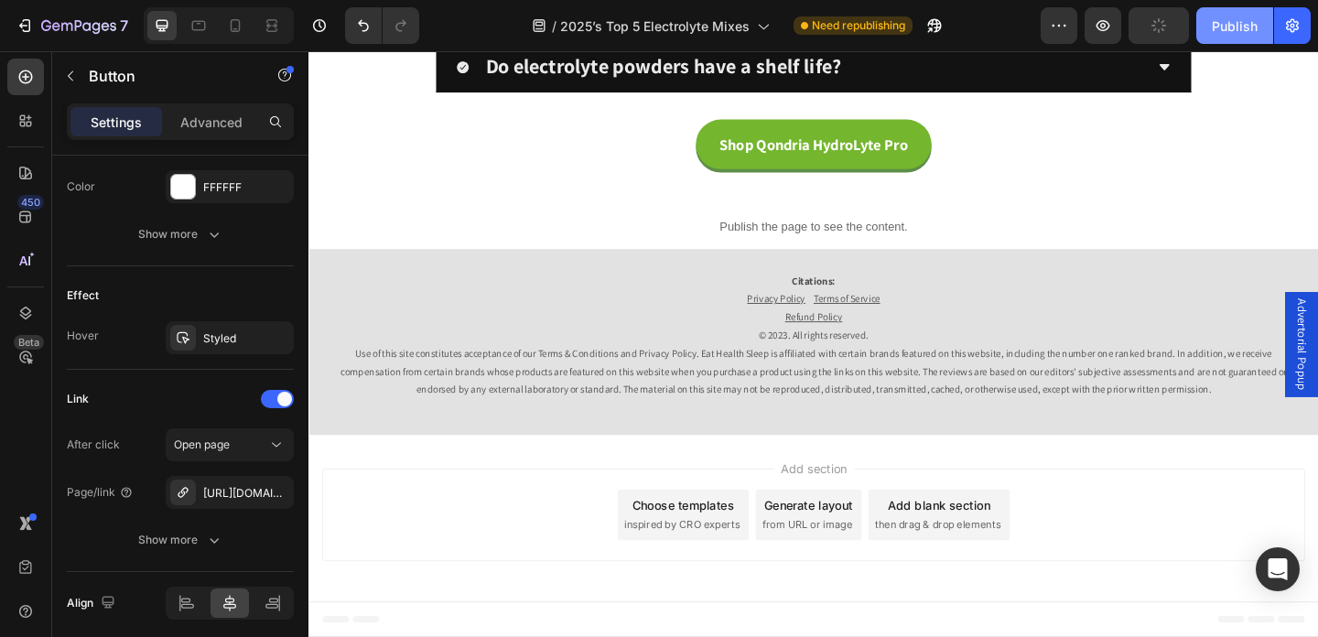
click at [1233, 31] on div "Publish" at bounding box center [1235, 25] width 46 height 19
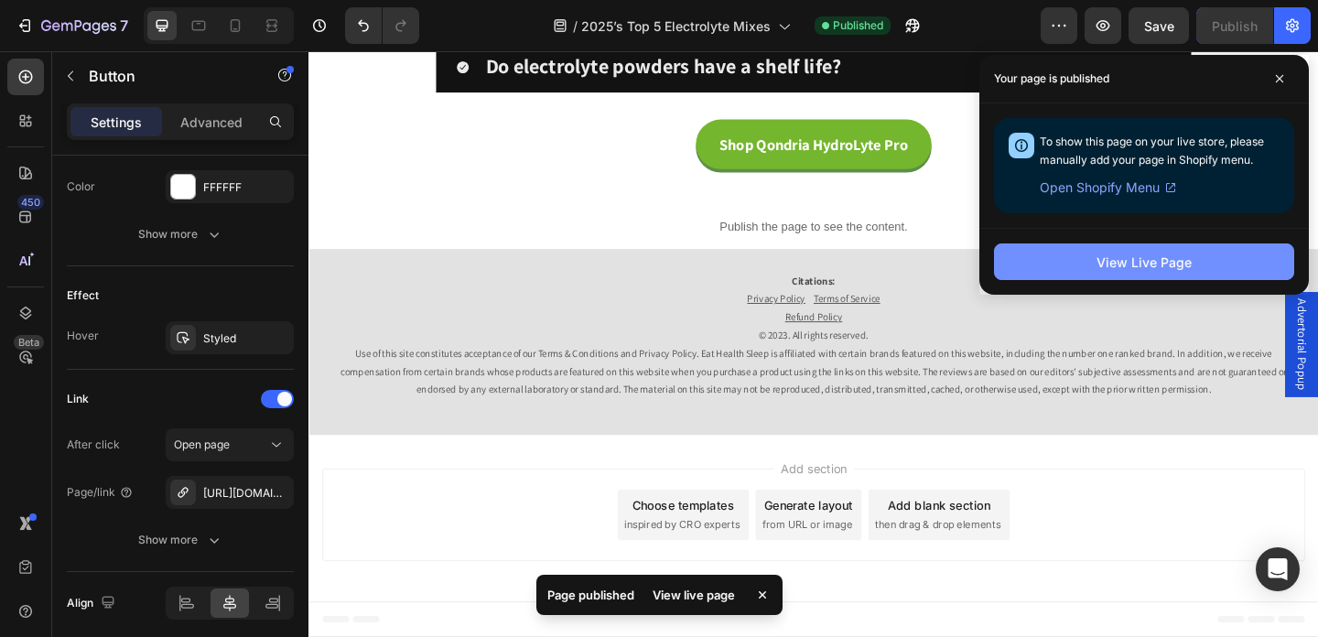
click at [1133, 259] on div "View Live Page" at bounding box center [1144, 262] width 95 height 19
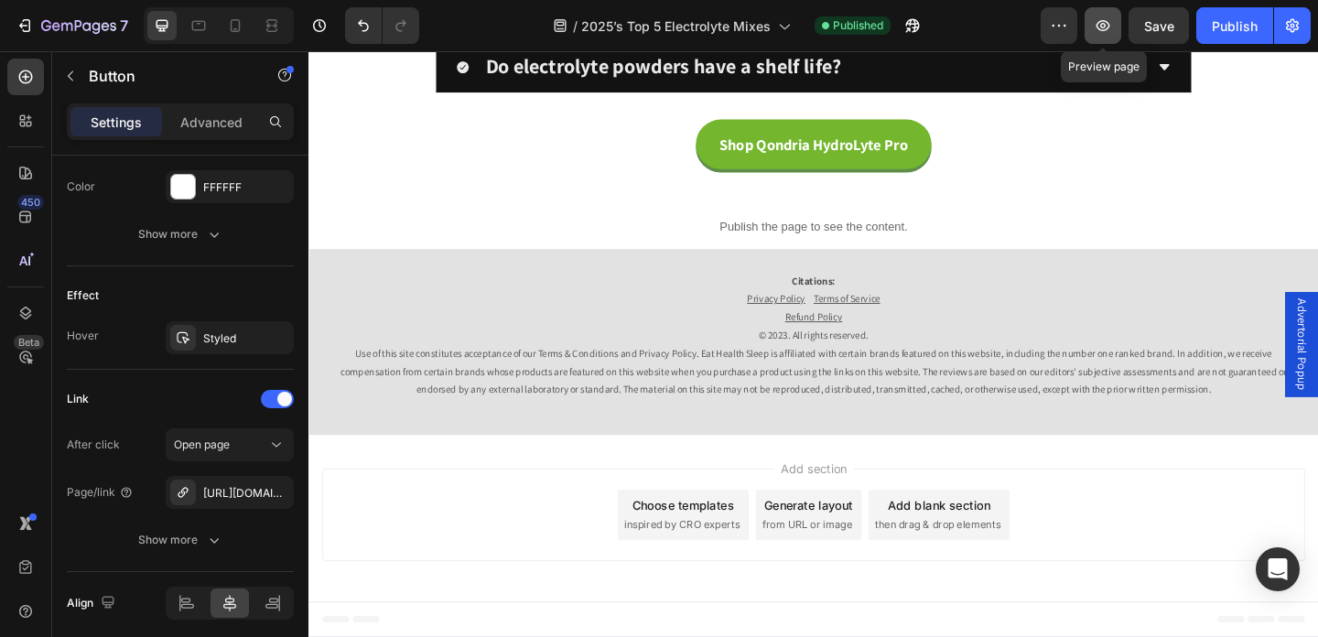
click at [1091, 39] on button "button" at bounding box center [1103, 25] width 37 height 37
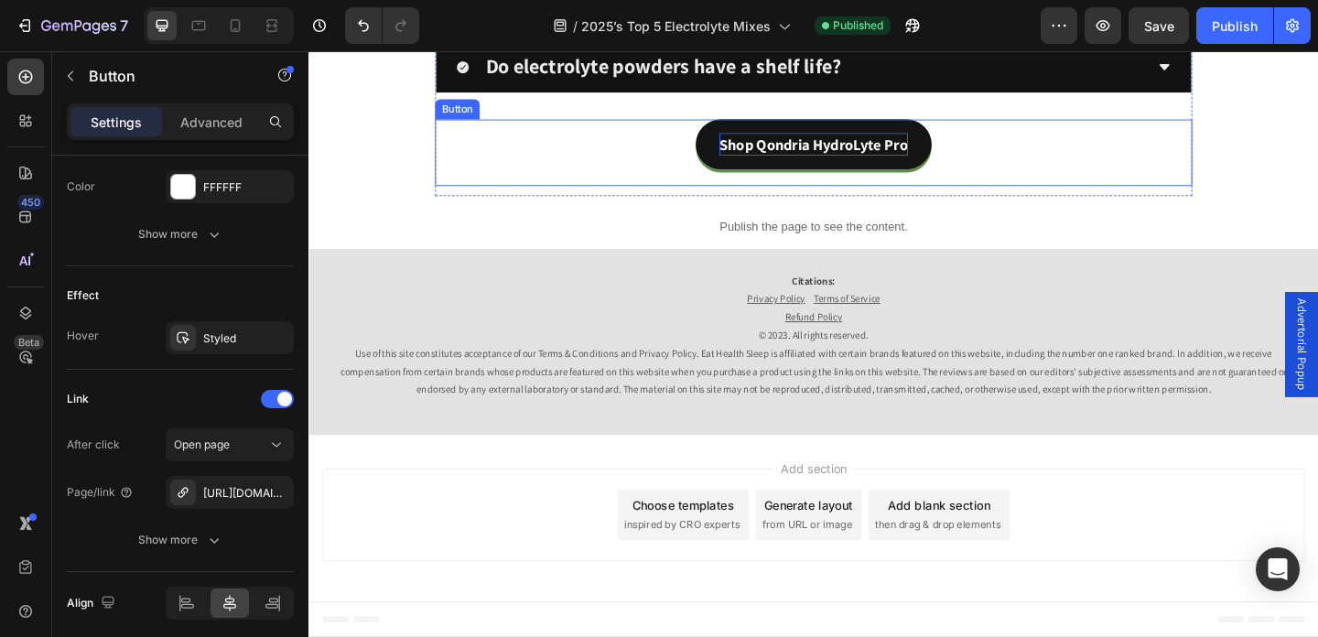
click at [871, 165] on p "Shop Qondria HydroLyte Pro" at bounding box center [857, 152] width 205 height 25
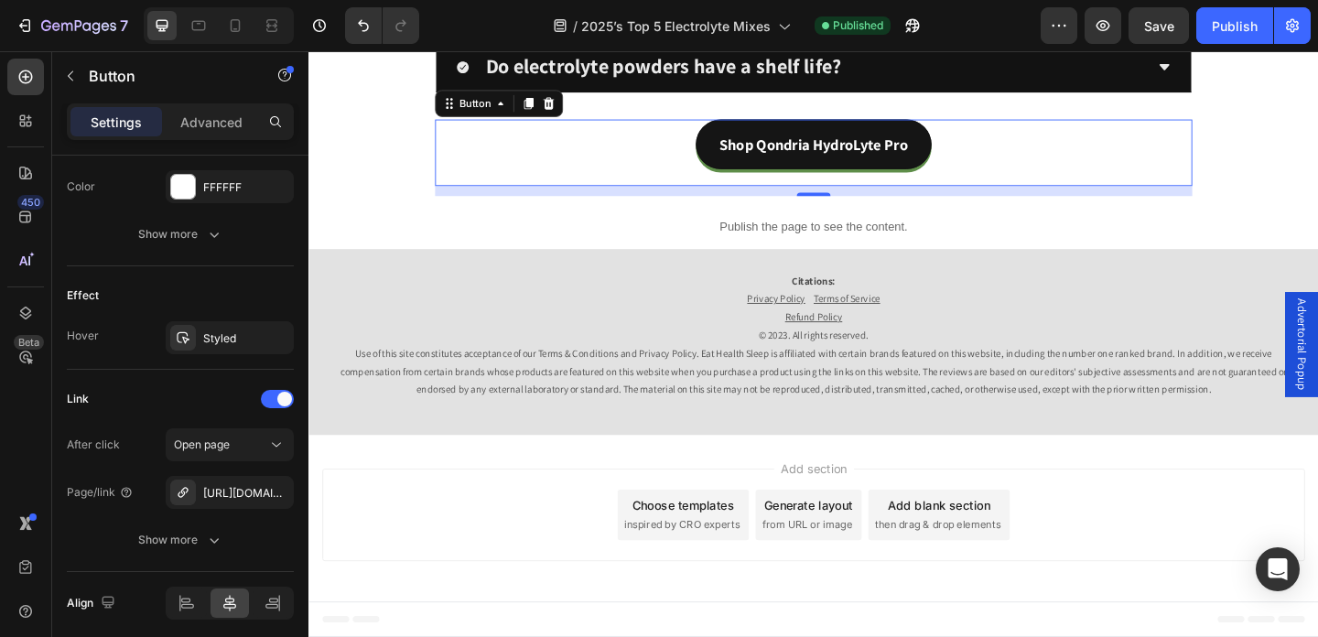
click at [732, 179] on link "Shop Qondria HydroLyte Pro" at bounding box center [858, 152] width 256 height 54
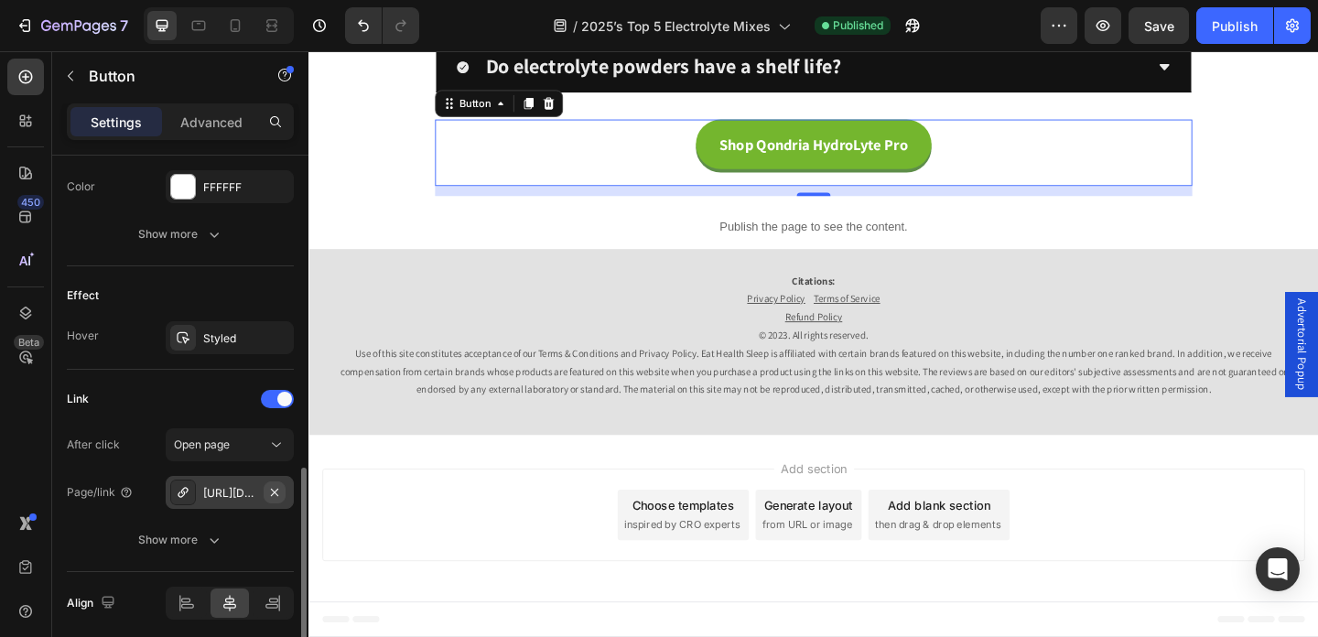
click at [282, 494] on button "button" at bounding box center [275, 493] width 22 height 22
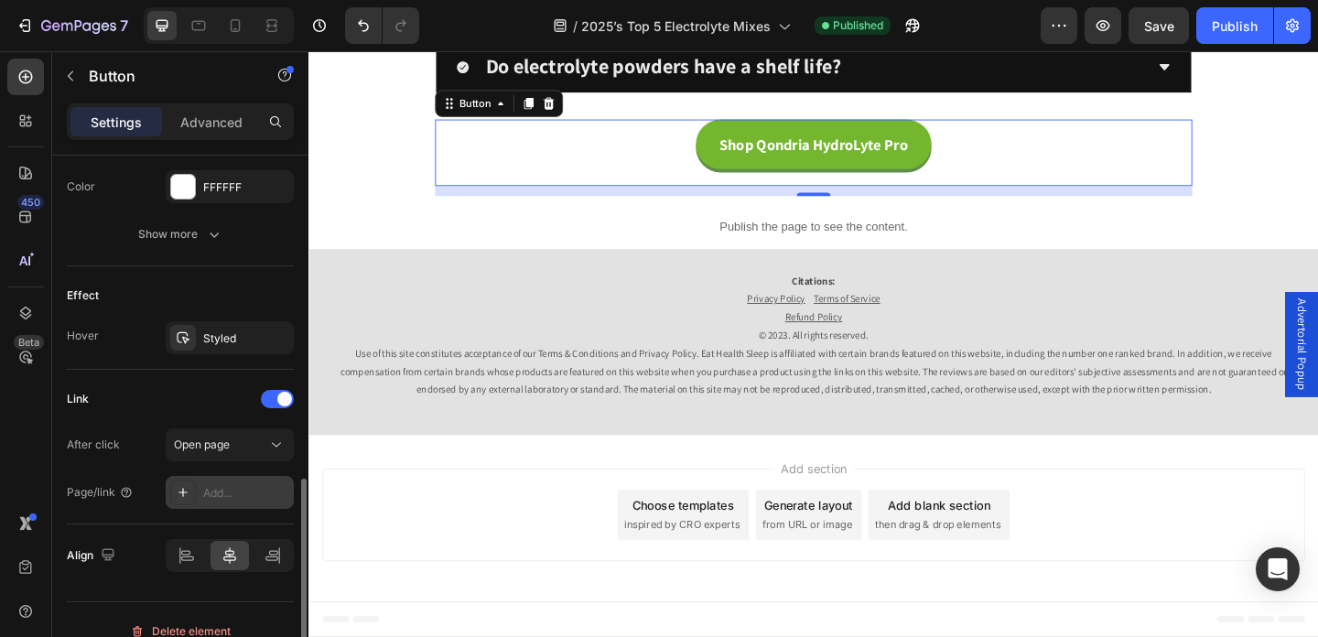
click at [196, 494] on div "Add..." at bounding box center [230, 492] width 128 height 33
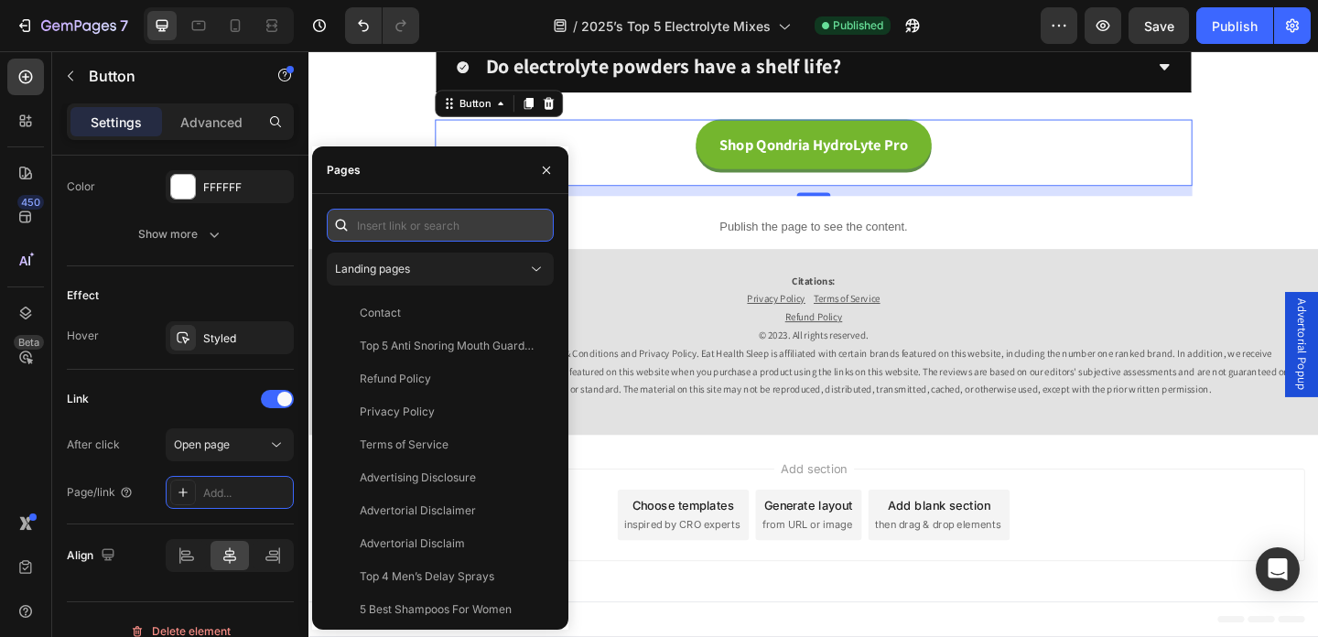
click at [387, 225] on input "text" at bounding box center [440, 225] width 227 height 33
paste input "[URL][DOMAIN_NAME]"
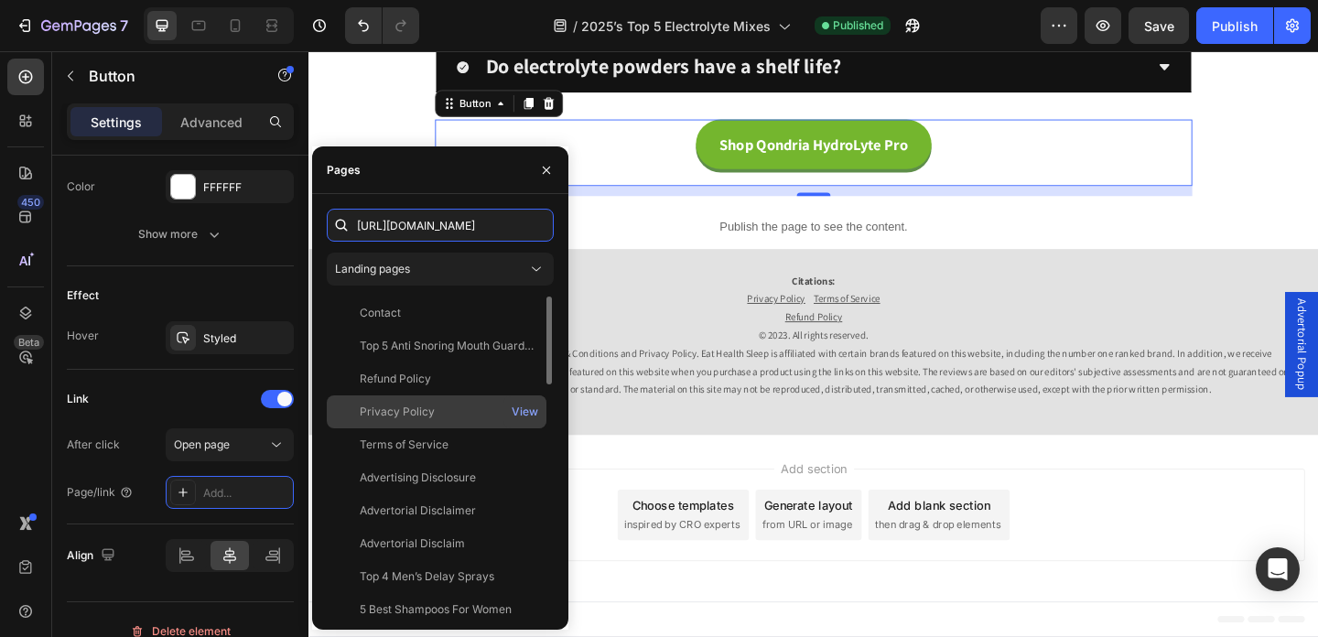
scroll to position [0, 103]
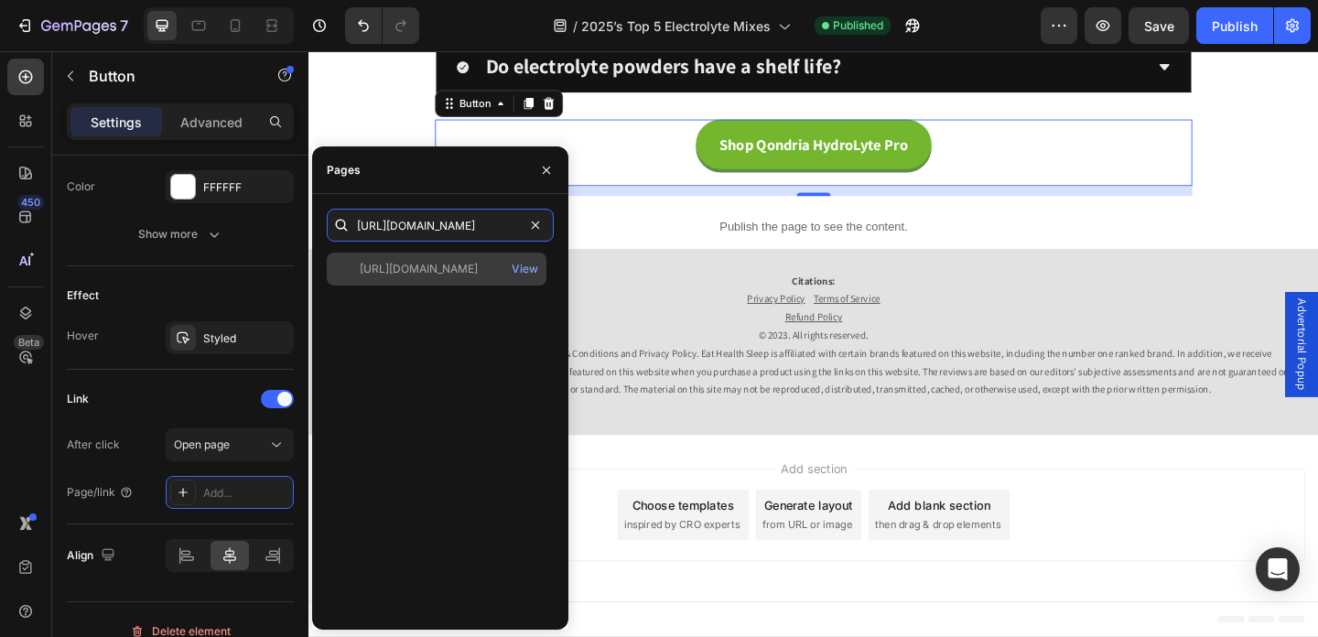
type input "[URL][DOMAIN_NAME]"
click at [478, 277] on div "[URL][DOMAIN_NAME]" at bounding box center [419, 269] width 118 height 16
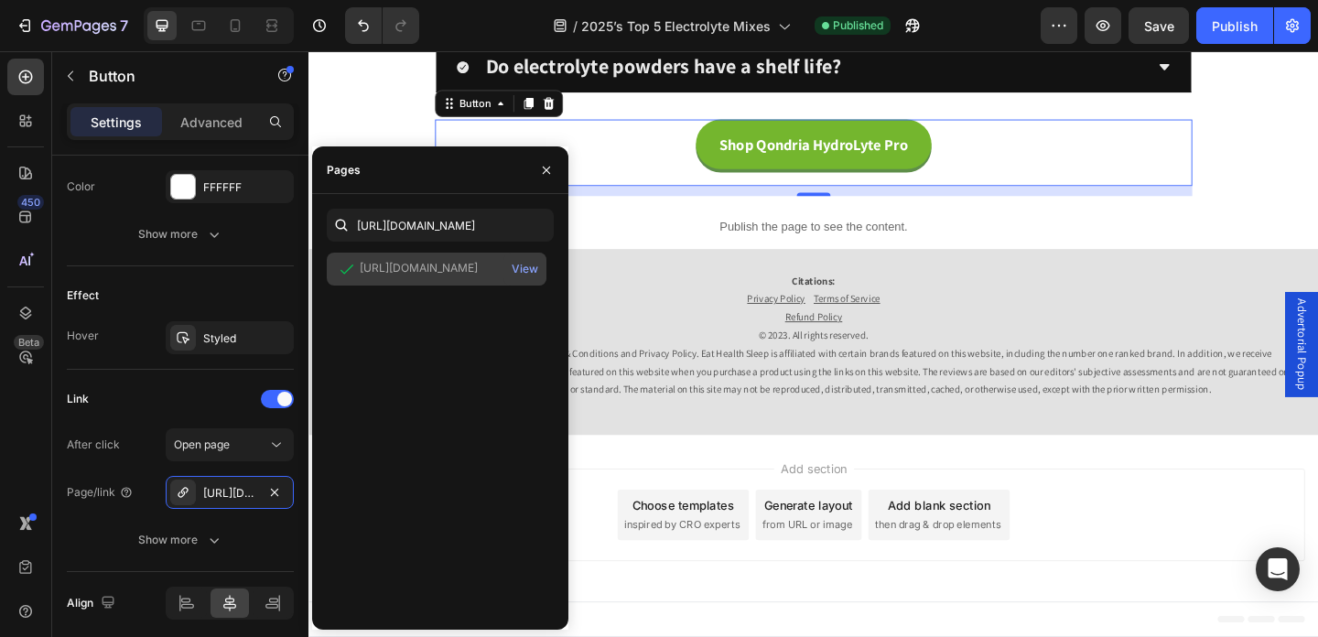
scroll to position [0, 0]
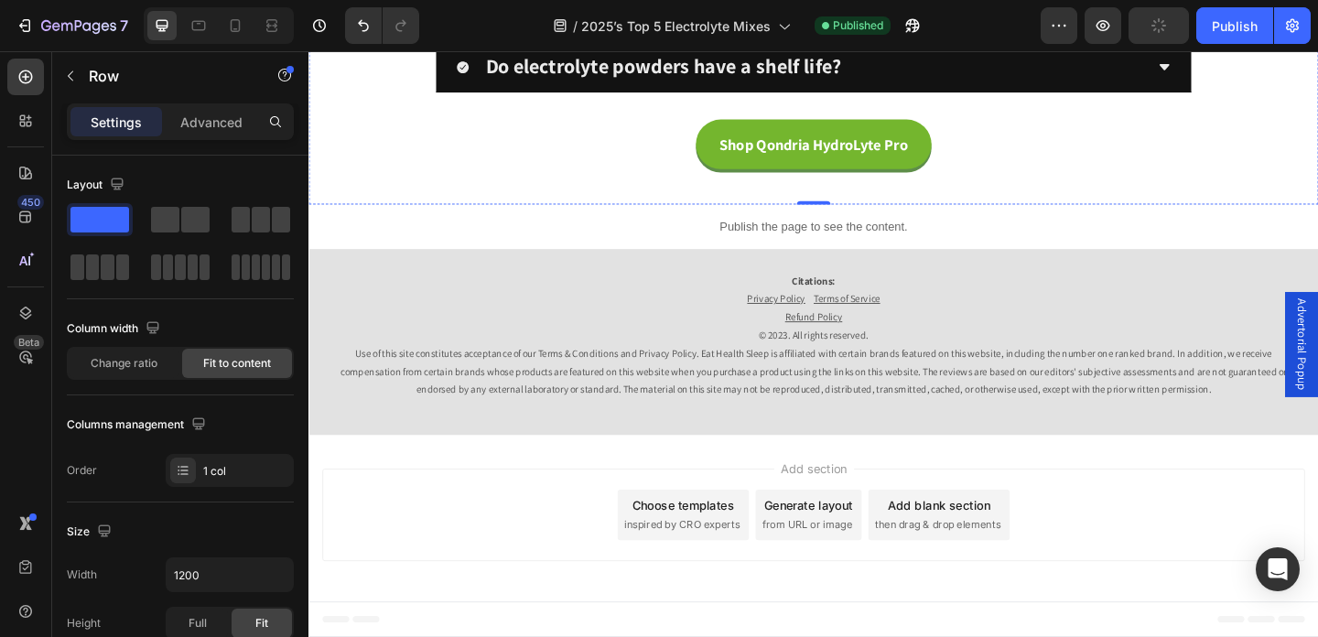
scroll to position [13281, 0]
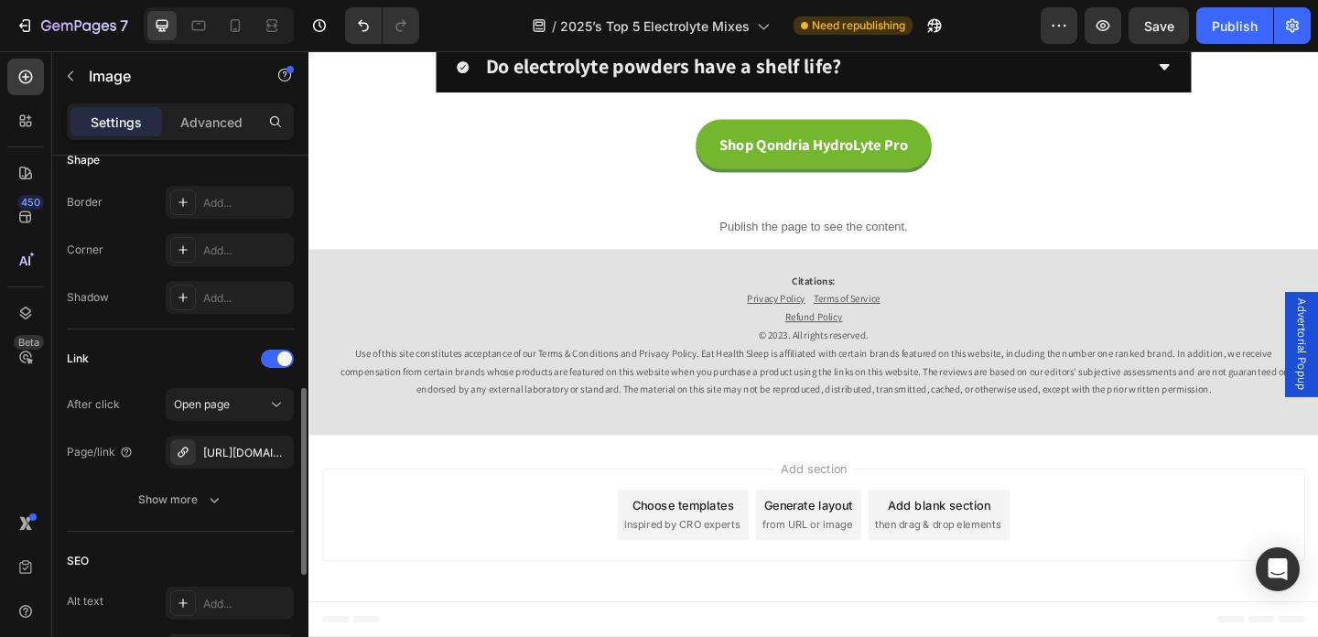
scroll to position [661, 0]
click at [277, 454] on icon "button" at bounding box center [274, 450] width 15 height 15
click at [179, 450] on icon at bounding box center [183, 450] width 15 height 15
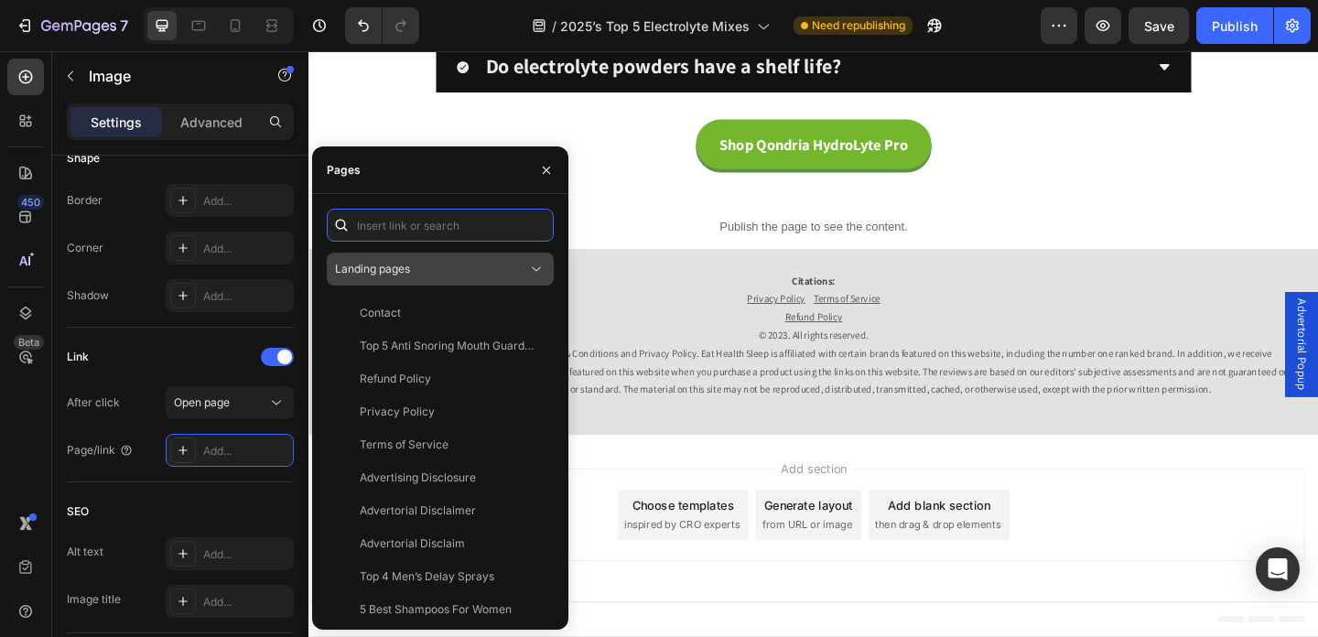
click at [434, 226] on input "text" at bounding box center [440, 225] width 227 height 33
paste input "[URL][DOMAIN_NAME]"
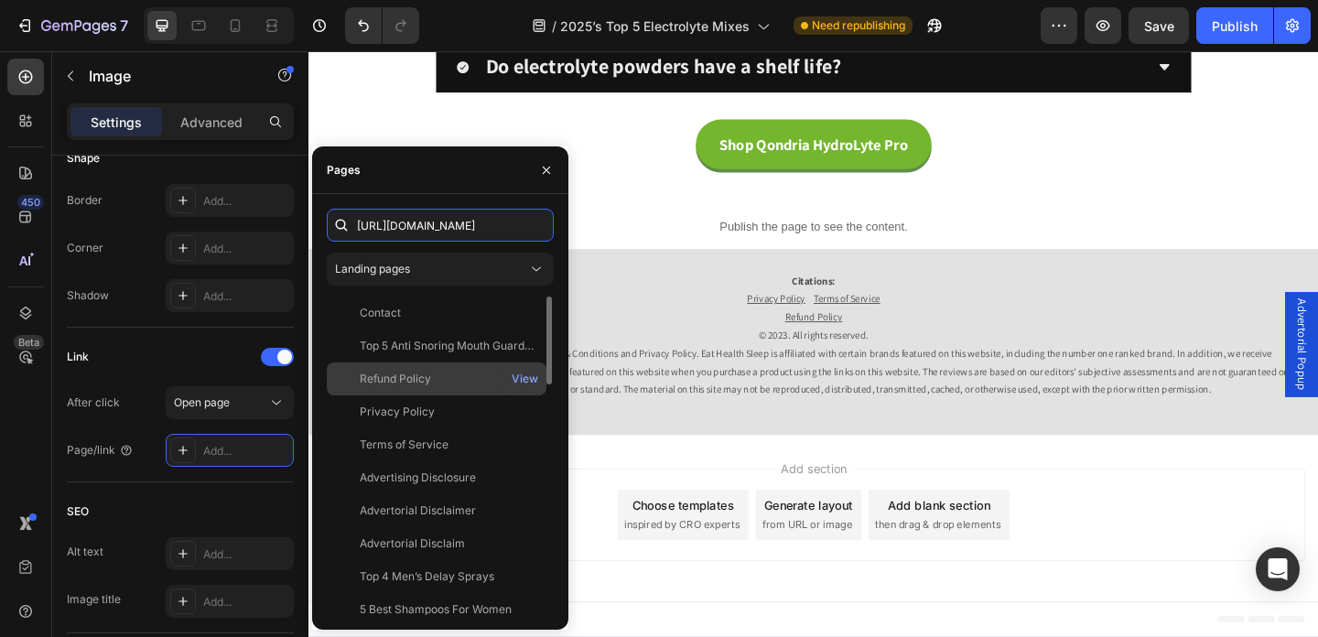
scroll to position [0, 103]
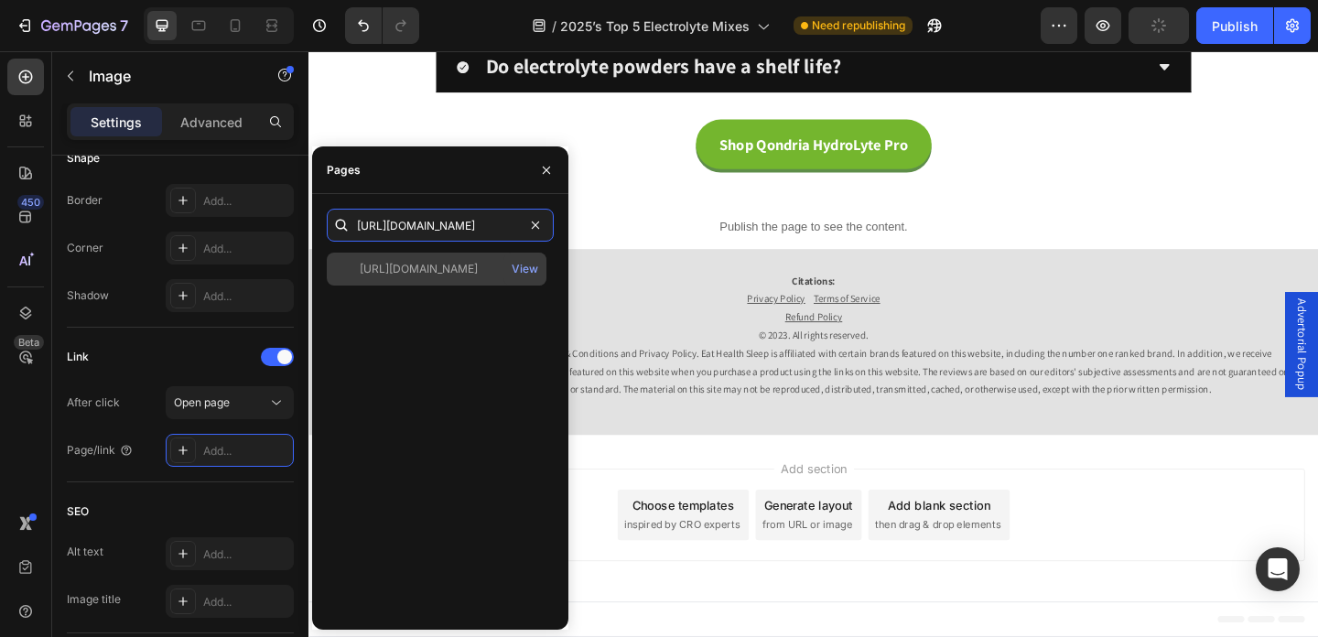
type input "[URL][DOMAIN_NAME]"
click at [460, 275] on div "[URL][DOMAIN_NAME]" at bounding box center [419, 269] width 118 height 16
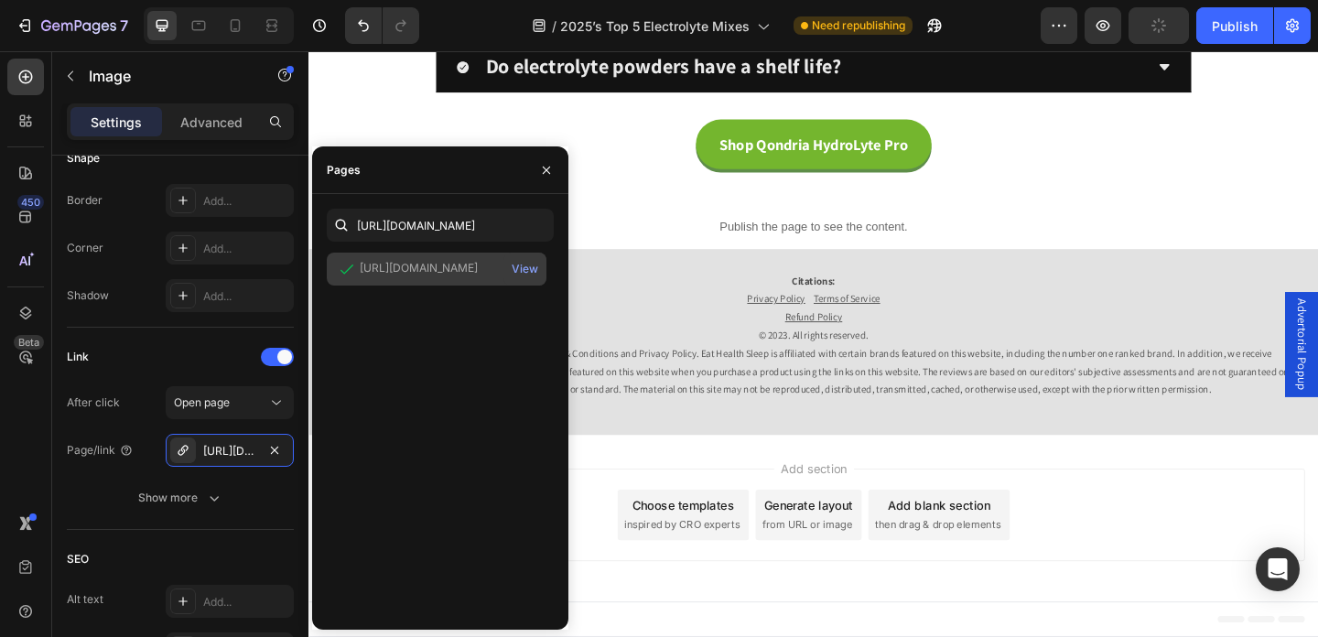
scroll to position [0, 0]
click at [547, 171] on icon "button" at bounding box center [546, 170] width 15 height 15
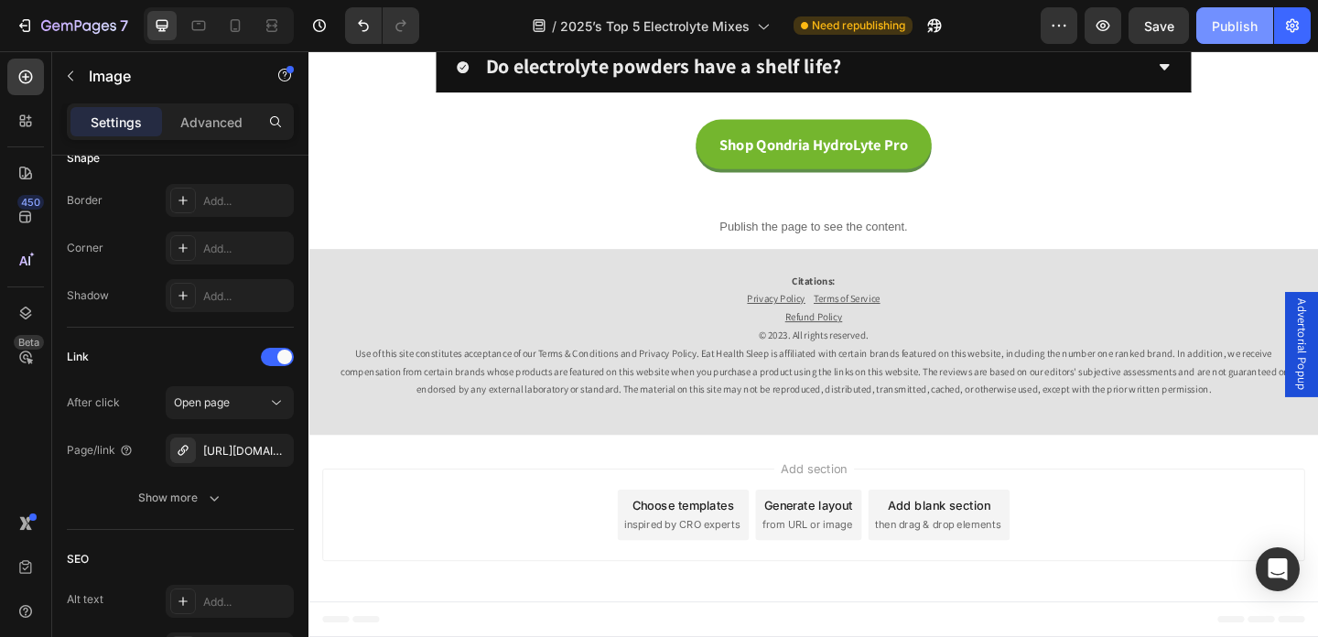
click at [1231, 21] on div "Publish" at bounding box center [1235, 25] width 46 height 19
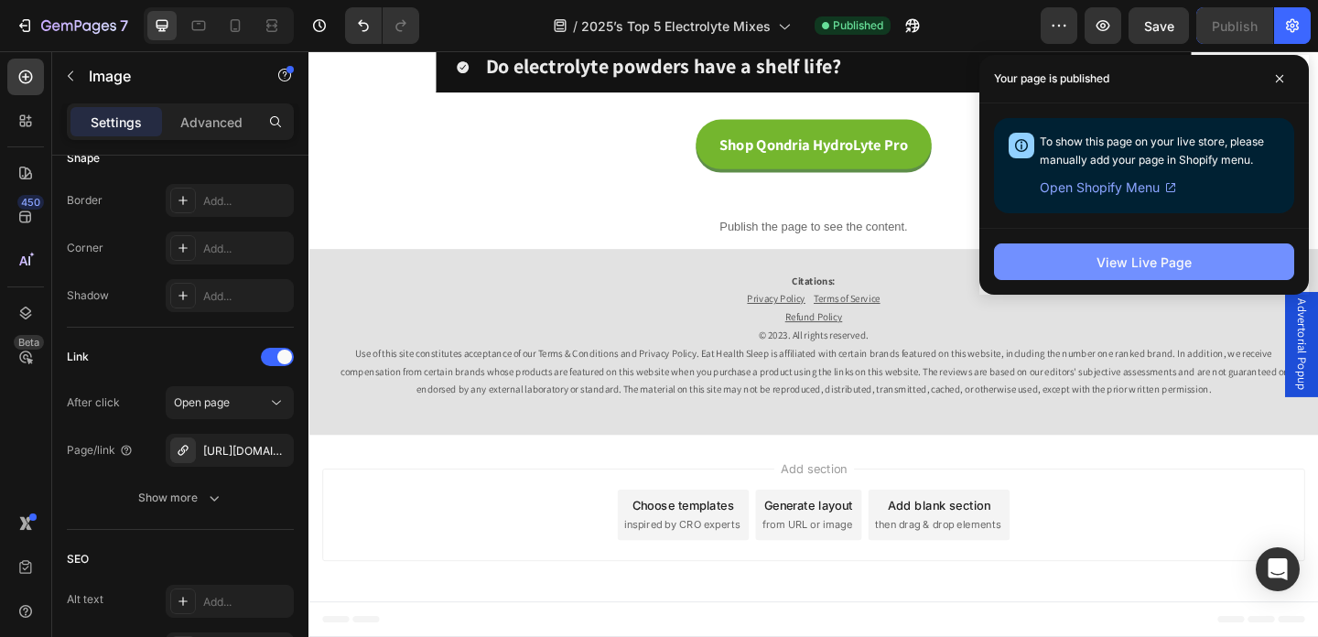
click at [1070, 256] on button "View Live Page" at bounding box center [1144, 262] width 300 height 37
